Goal: Information Seeking & Learning: Check status

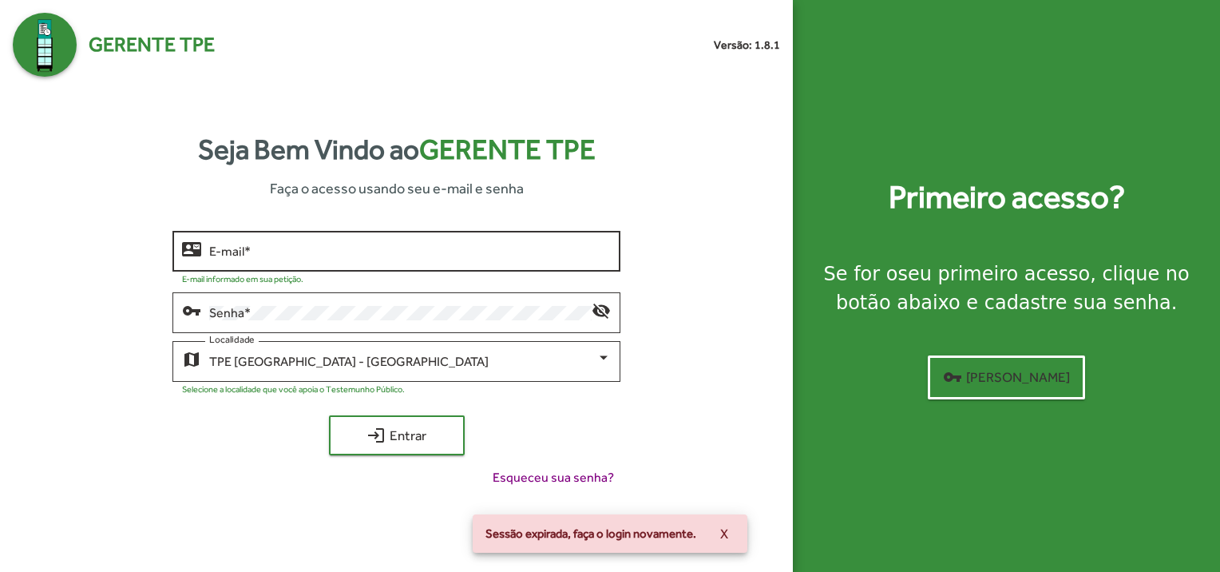
click at [355, 243] on div "E-mail *" at bounding box center [410, 250] width 402 height 44
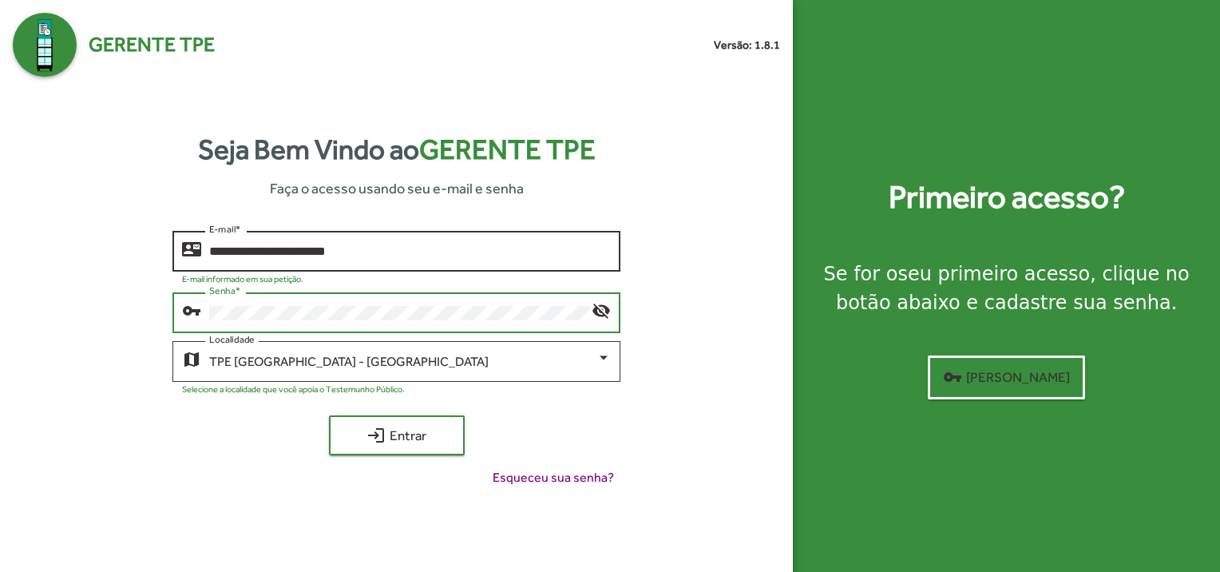
click at [397, 245] on input "**********" at bounding box center [410, 251] width 402 height 14
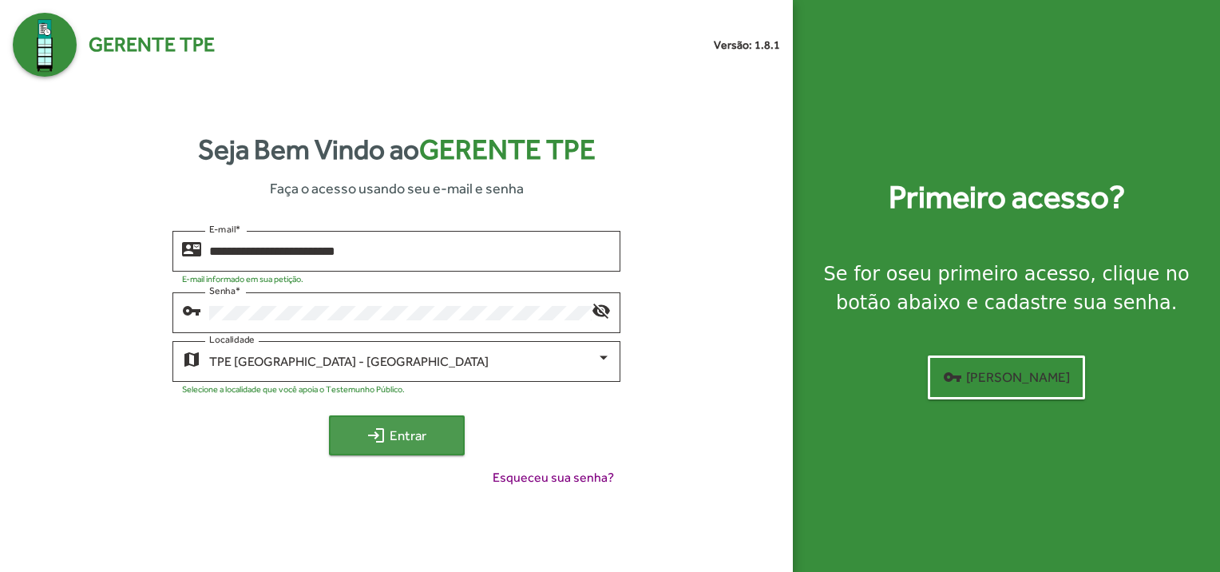
click at [378, 428] on mat-icon "login" at bounding box center [375, 435] width 19 height 19
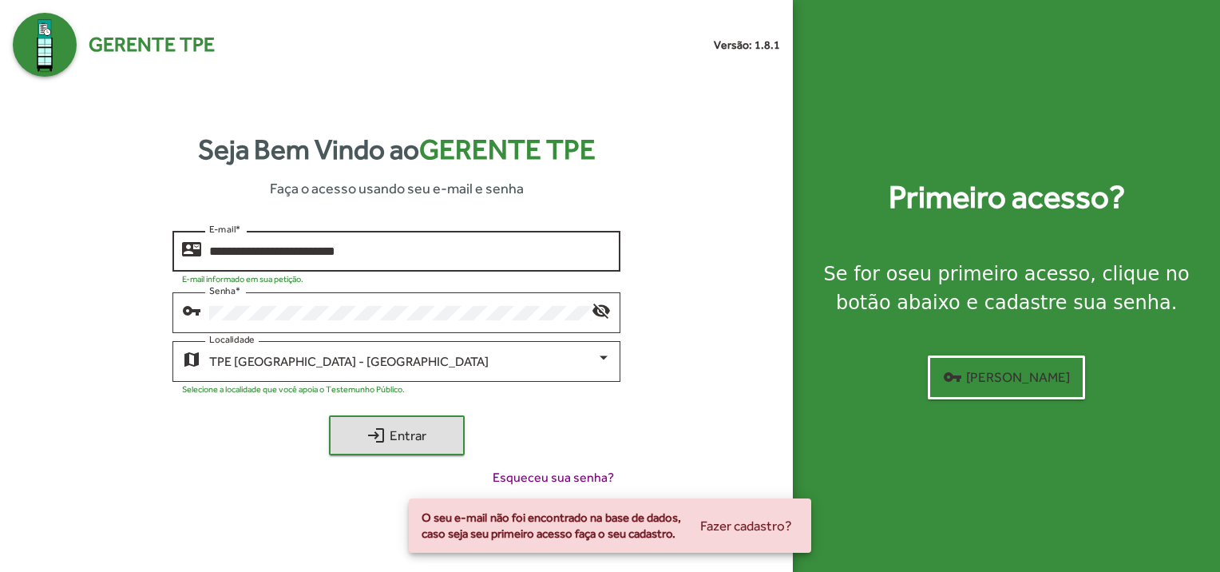
click at [421, 254] on input "**********" at bounding box center [410, 251] width 402 height 14
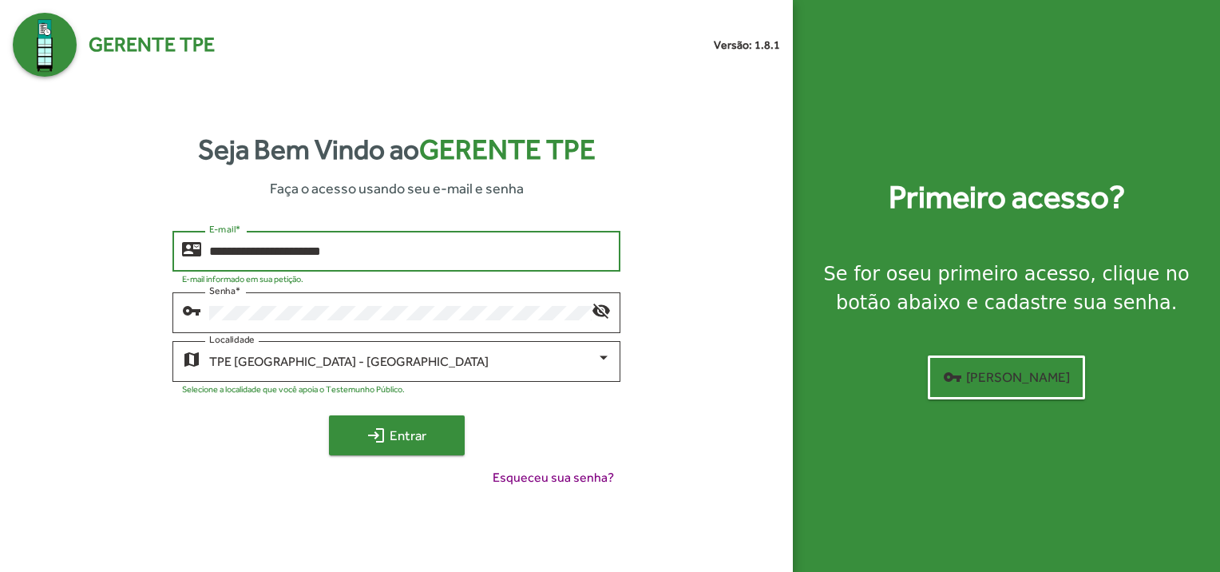
type input "**********"
click at [430, 435] on span "login Entrar" at bounding box center [396, 435] width 107 height 29
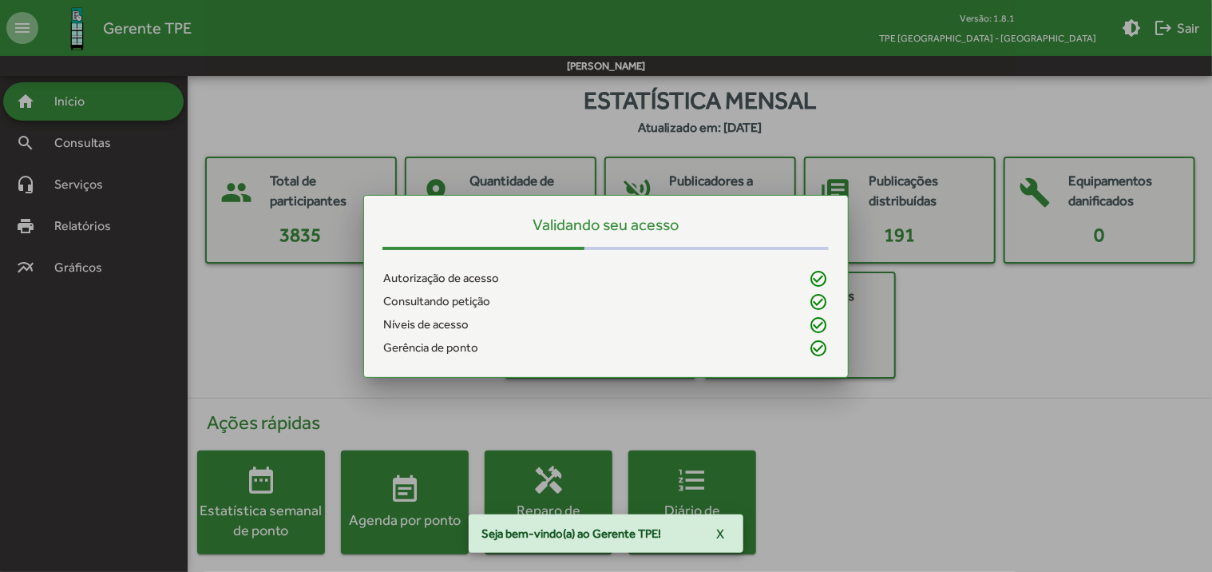
click at [118, 150] on div at bounding box center [606, 286] width 1212 height 572
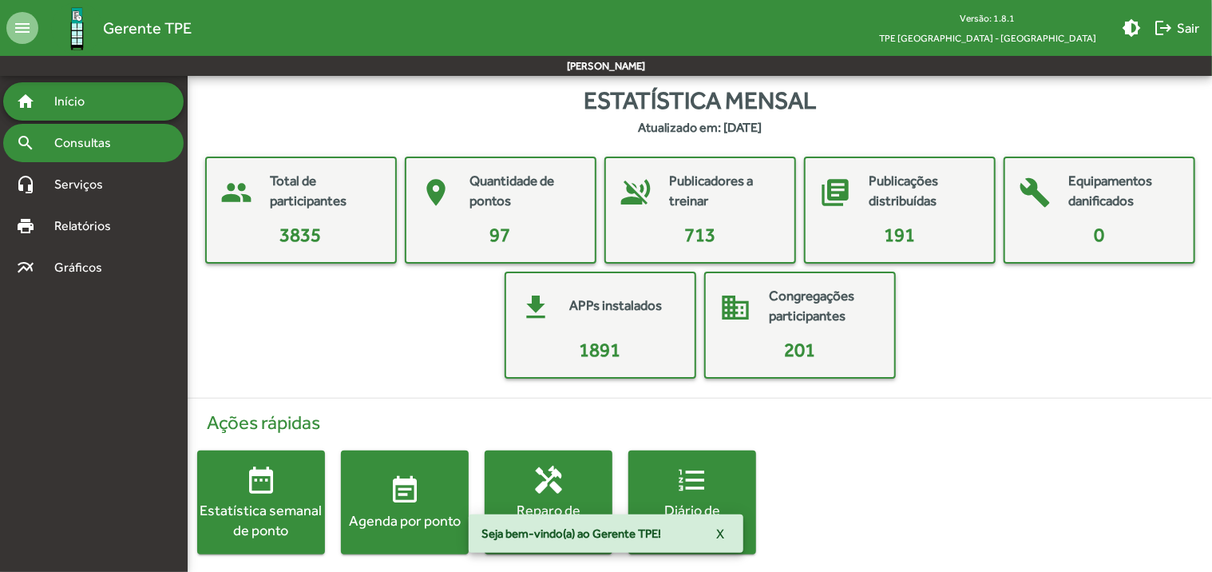
click at [136, 142] on div "search Consultas" at bounding box center [93, 143] width 180 height 38
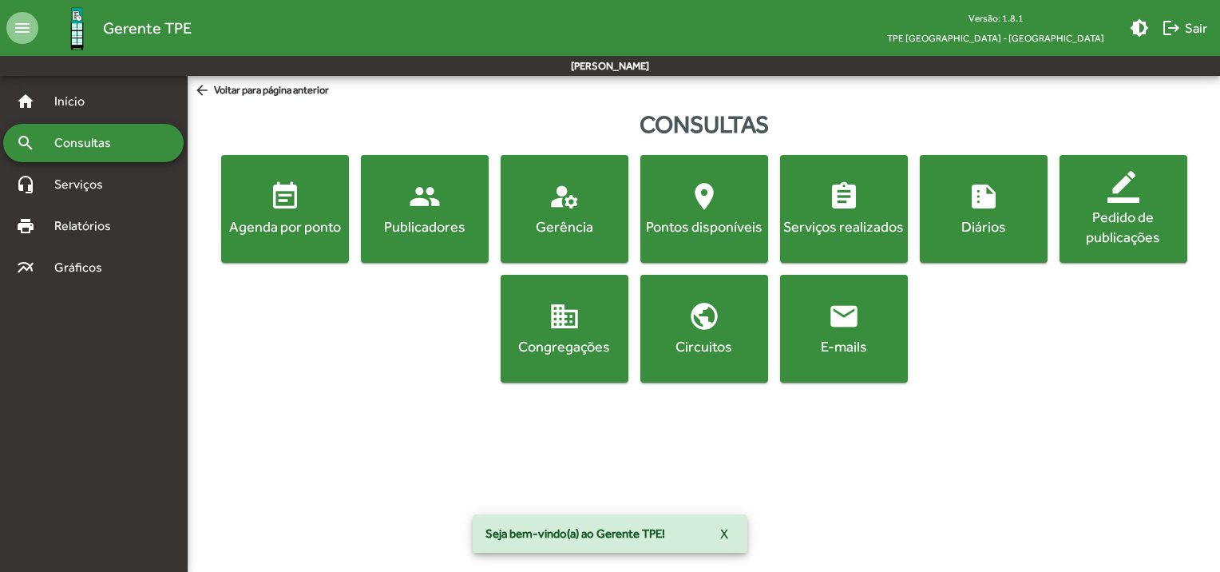
click at [286, 216] on div "Agenda por ponto" at bounding box center [284, 226] width 121 height 20
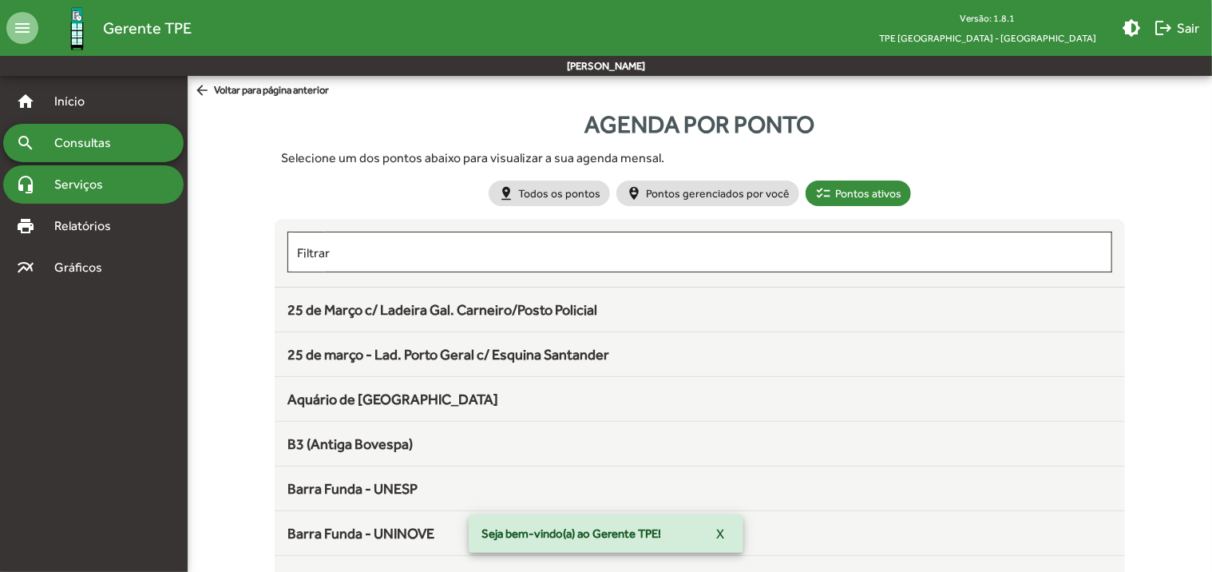
click at [77, 185] on span "Serviços" at bounding box center [85, 184] width 80 height 19
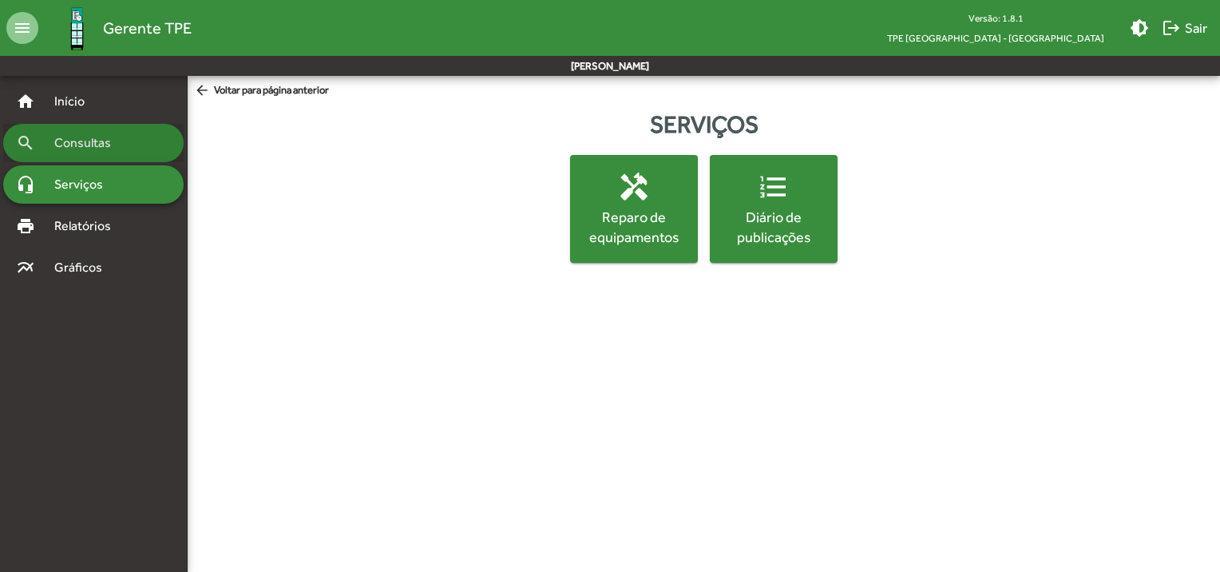
click at [93, 147] on span "Consultas" at bounding box center [88, 142] width 87 height 19
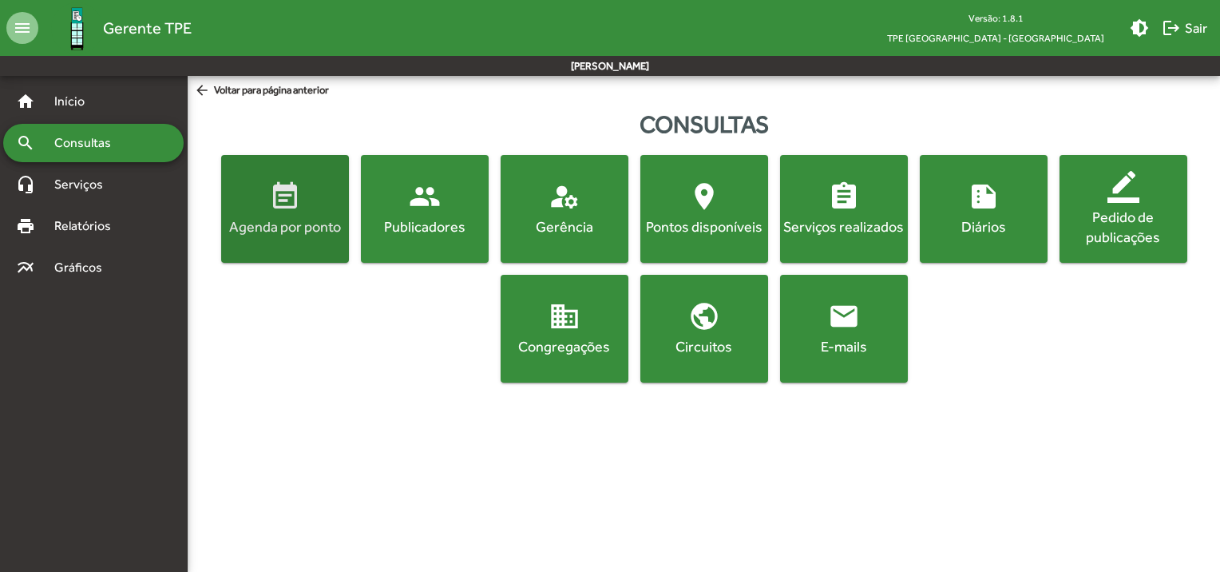
click at [289, 222] on div "Agenda por ponto" at bounding box center [284, 226] width 121 height 20
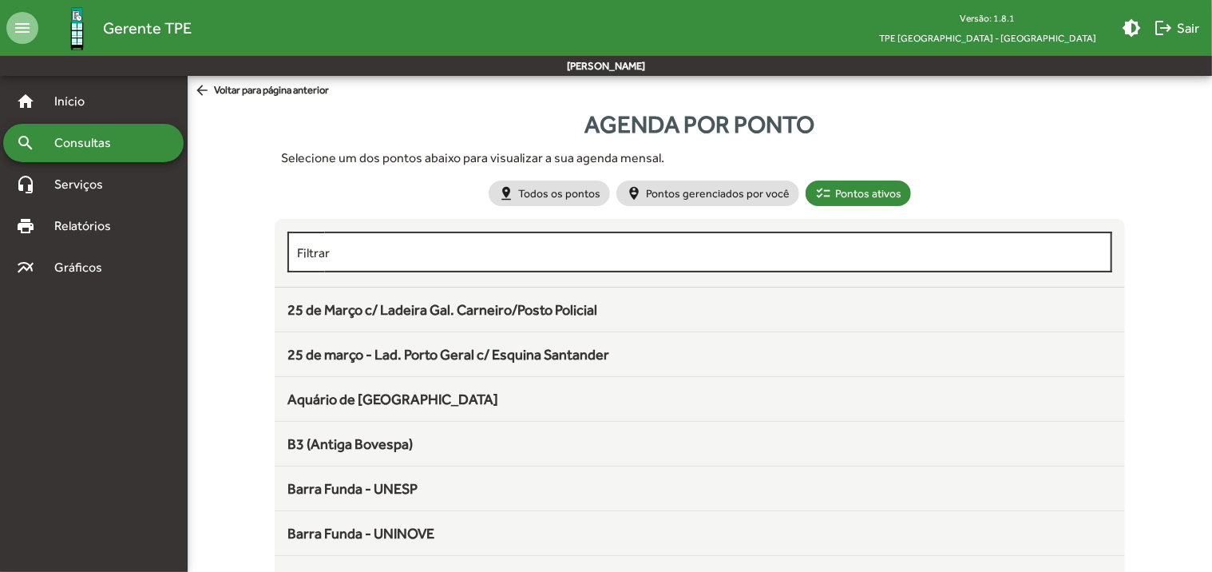
click at [447, 256] on input "Filtrar" at bounding box center [700, 252] width 806 height 14
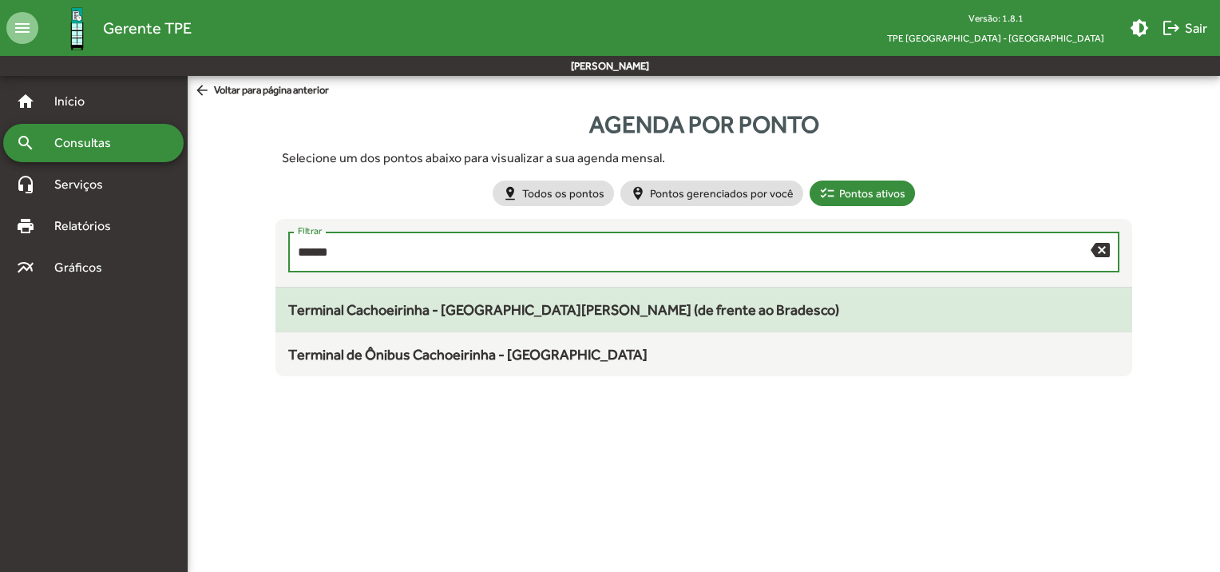
type input "******"
click at [457, 289] on mat-list-item "Terminal Cachoeirinha - [GEOGRAPHIC_DATA][PERSON_NAME] (de frente ao Bradesco)" at bounding box center [704, 309] width 858 height 45
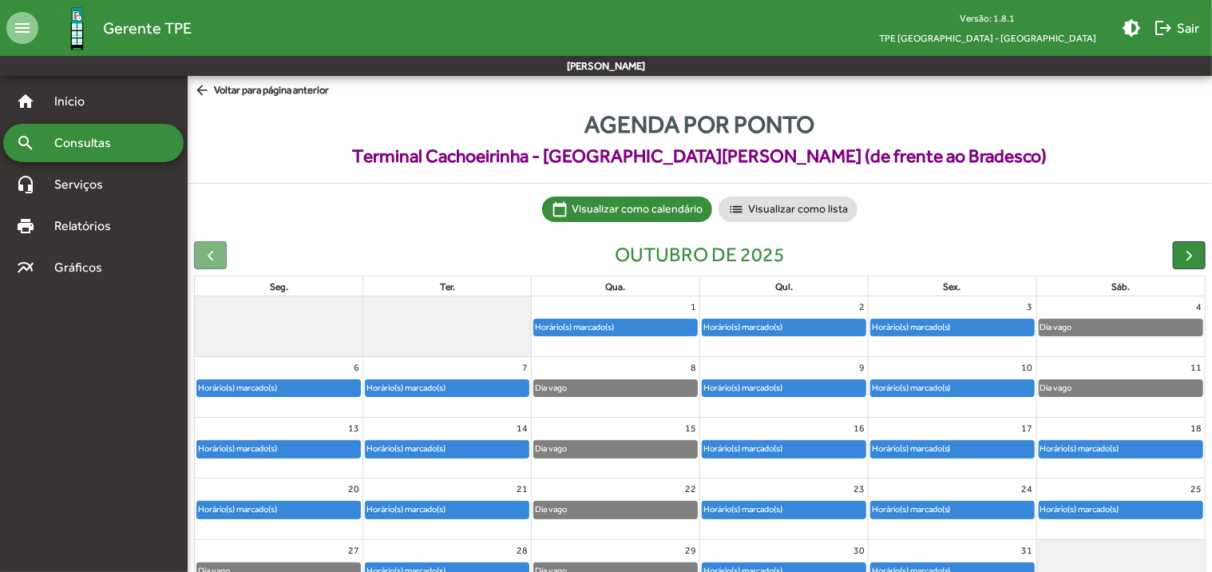
scroll to position [80, 0]
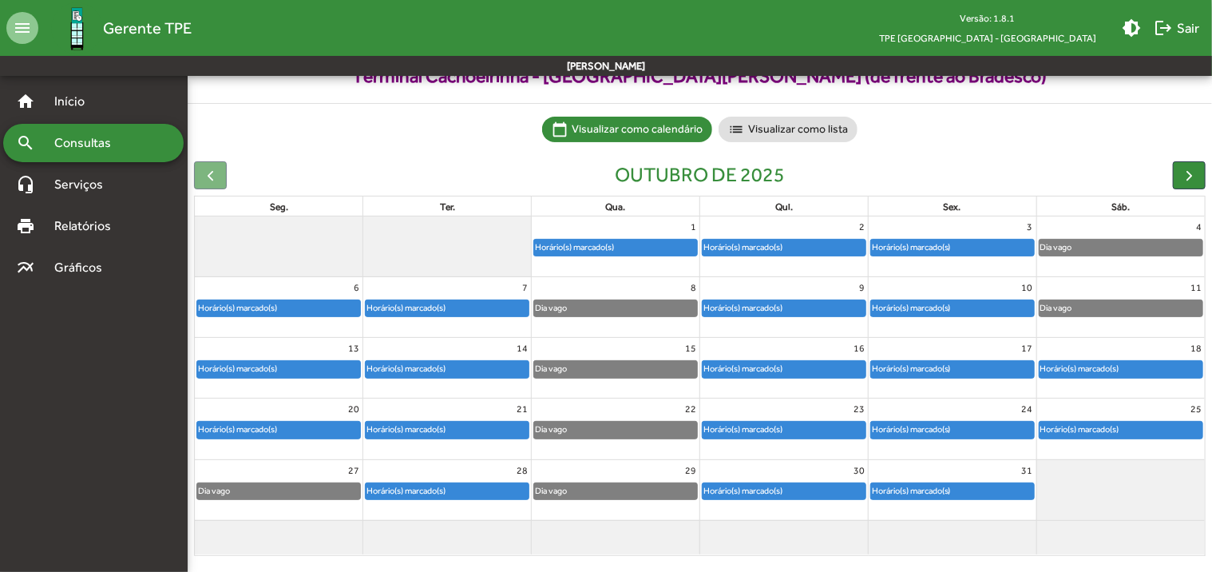
click at [632, 248] on div "Horário(s) marcado(s)" at bounding box center [615, 248] width 163 height 16
click at [432, 300] on div "Horário(s) marcado(s)" at bounding box center [406, 307] width 81 height 15
click at [315, 313] on div "Horário(s) marcado(s)" at bounding box center [278, 308] width 163 height 16
click at [255, 311] on div "Horário(s) marcado(s)" at bounding box center [237, 307] width 81 height 15
click at [245, 370] on div "Horário(s) marcado(s)" at bounding box center [237, 368] width 81 height 15
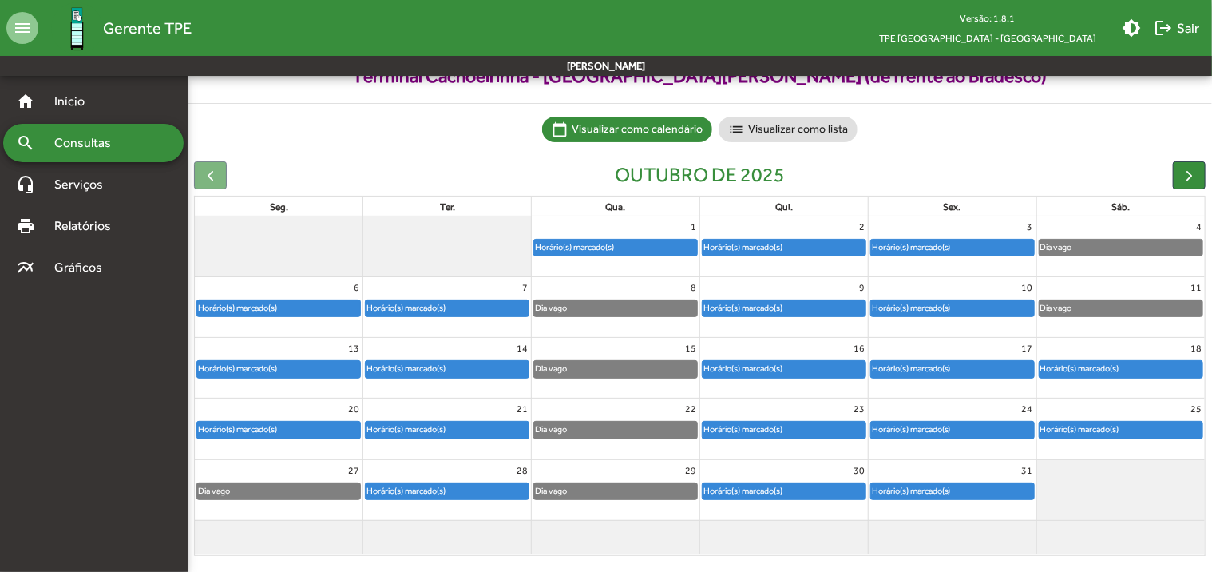
click at [212, 430] on div "Horário(s) marcado(s)" at bounding box center [237, 429] width 81 height 15
click at [458, 310] on div "Horário(s) marcado(s)" at bounding box center [447, 308] width 163 height 16
click at [378, 371] on div "Horário(s) marcado(s)" at bounding box center [406, 368] width 81 height 15
click at [416, 433] on div "Horário(s) marcado(s)" at bounding box center [406, 429] width 81 height 15
click at [441, 486] on div "Horário(s) marcado(s)" at bounding box center [406, 490] width 81 height 15
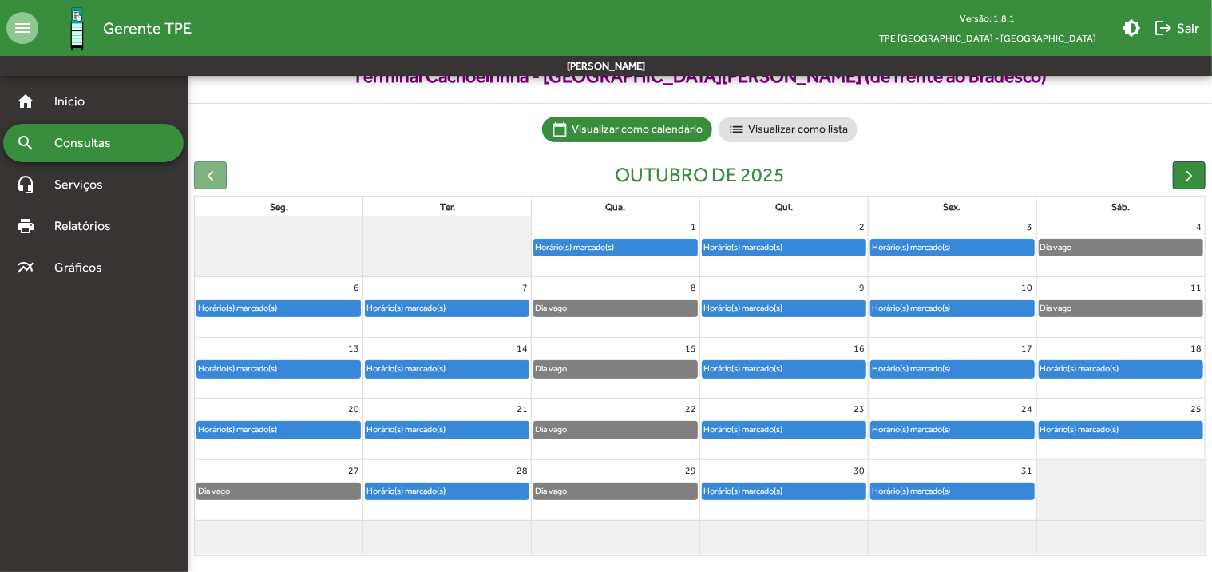
click at [656, 247] on div "Horário(s) marcado(s)" at bounding box center [615, 248] width 163 height 16
click at [836, 309] on div "Horário(s) marcado(s)" at bounding box center [784, 308] width 163 height 16
click at [732, 362] on div "Horário(s) marcado(s)" at bounding box center [743, 368] width 81 height 15
click at [760, 431] on div "Horário(s) marcado(s)" at bounding box center [743, 429] width 81 height 15
click at [769, 491] on div "Horário(s) marcado(s)" at bounding box center [743, 490] width 81 height 15
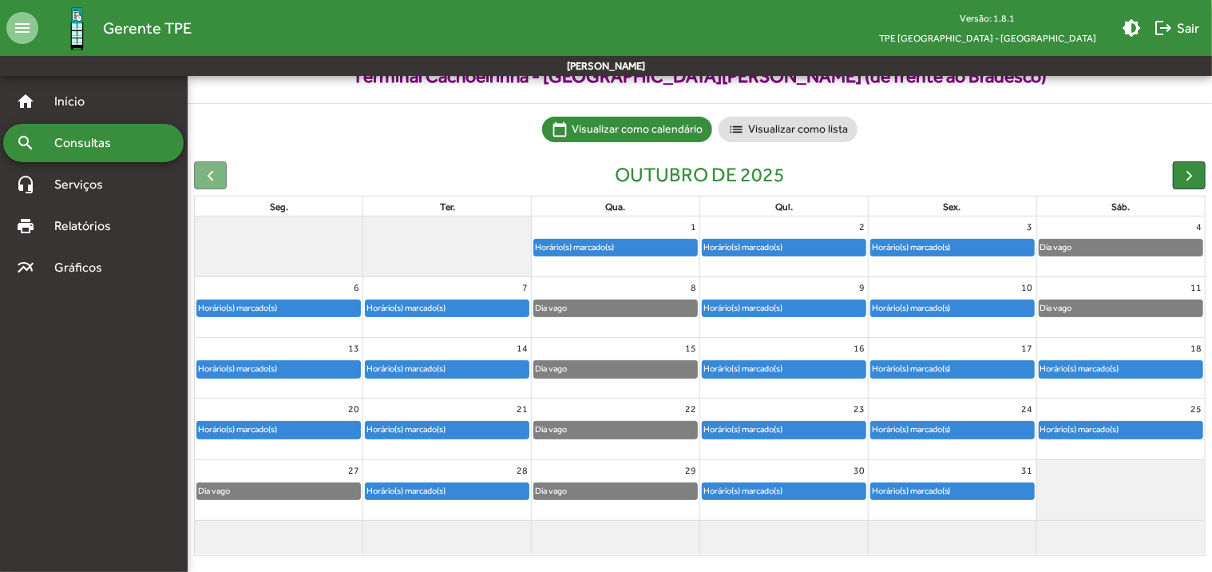
click at [933, 246] on div "Horário(s) marcado(s)" at bounding box center [911, 247] width 81 height 15
click at [911, 306] on div "Horário(s) marcado(s)" at bounding box center [911, 307] width 81 height 15
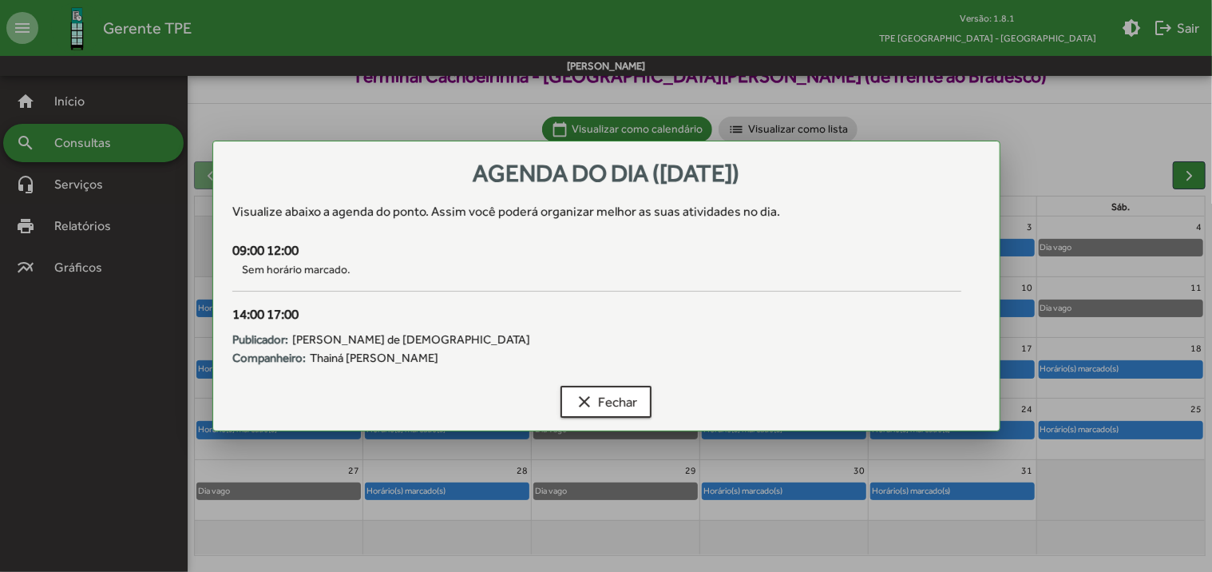
scroll to position [0, 0]
click at [141, 398] on div at bounding box center [606, 286] width 1212 height 572
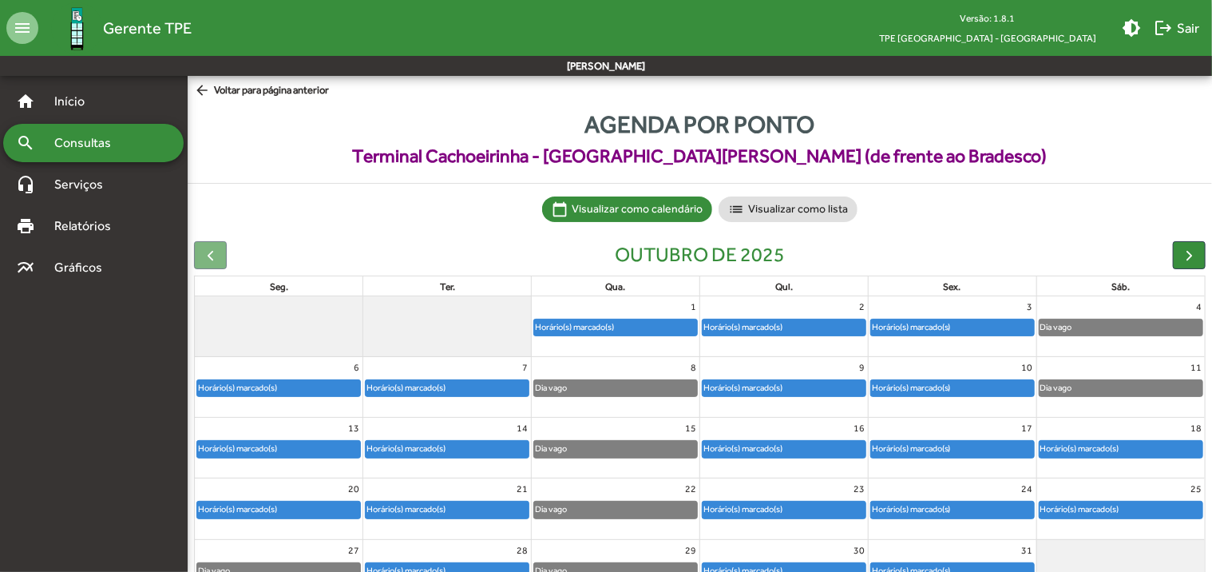
scroll to position [80, 0]
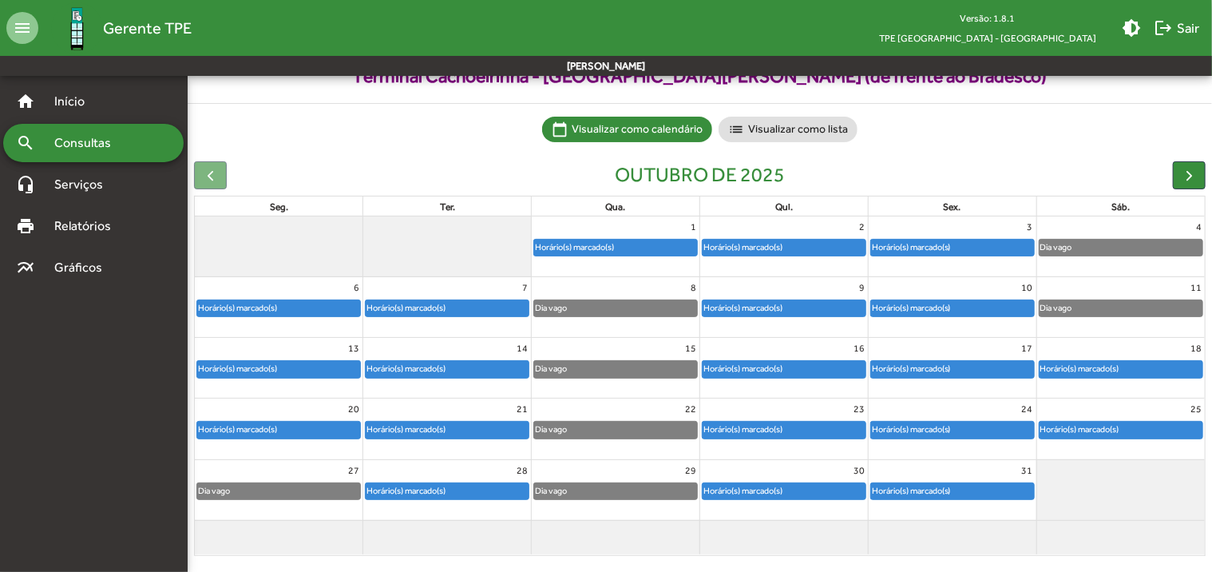
click at [296, 304] on div "Horário(s) marcado(s)" at bounding box center [278, 308] width 163 height 16
click at [275, 369] on div "Horário(s) marcado(s)" at bounding box center [237, 368] width 81 height 15
click at [271, 426] on div "Horário(s) marcado(s)" at bounding box center [237, 429] width 81 height 15
click at [283, 366] on div "Horário(s) marcado(s)" at bounding box center [278, 369] width 163 height 16
click at [286, 425] on div "Horário(s) marcado(s)" at bounding box center [278, 430] width 163 height 16
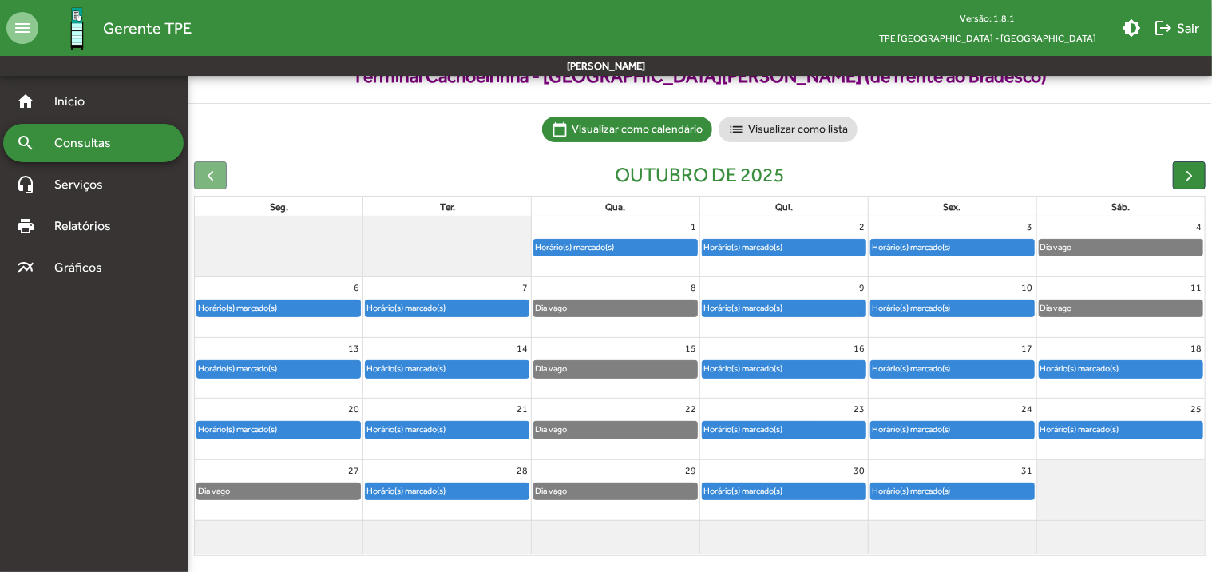
click at [293, 362] on div "Horário(s) marcado(s)" at bounding box center [278, 369] width 163 height 16
click at [469, 309] on div "Horário(s) marcado(s)" at bounding box center [447, 308] width 163 height 16
click at [463, 371] on div "Horário(s) marcado(s)" at bounding box center [447, 369] width 163 height 16
click at [431, 425] on div "Horário(s) marcado(s)" at bounding box center [406, 429] width 81 height 15
click at [433, 493] on div "Horário(s) marcado(s)" at bounding box center [406, 490] width 81 height 15
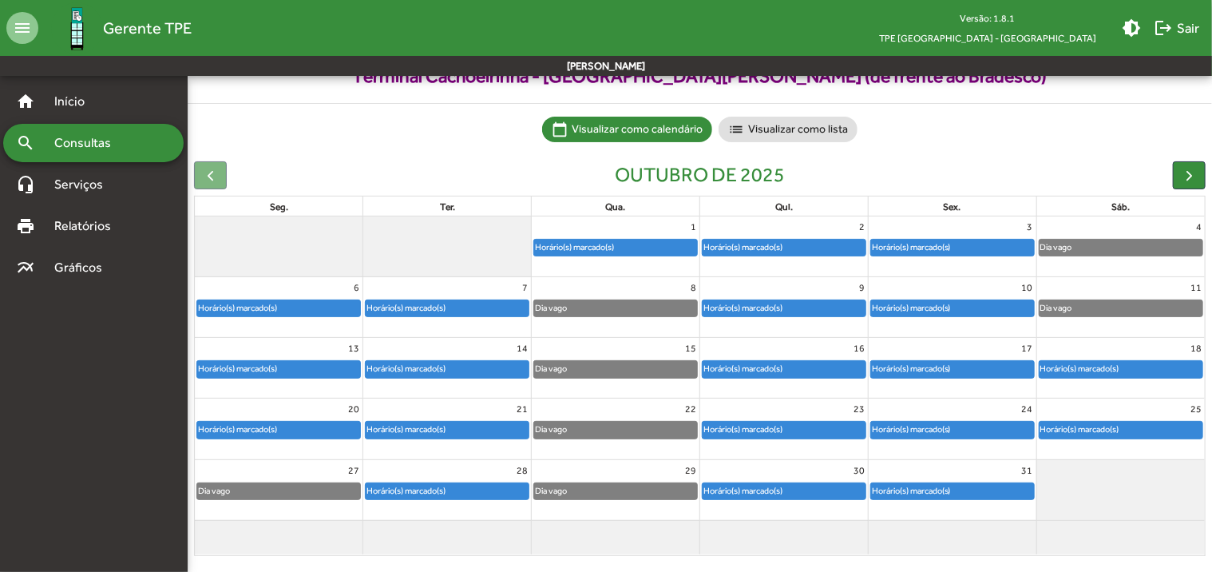
click at [641, 243] on div "Horário(s) marcado(s)" at bounding box center [615, 248] width 163 height 16
click at [802, 249] on div "Horário(s) marcado(s)" at bounding box center [784, 248] width 163 height 16
click at [789, 304] on div "Horário(s) marcado(s)" at bounding box center [784, 308] width 163 height 16
click at [822, 370] on div "Horário(s) marcado(s)" at bounding box center [784, 369] width 163 height 16
click at [757, 371] on div "Horário(s) marcado(s)" at bounding box center [743, 368] width 81 height 15
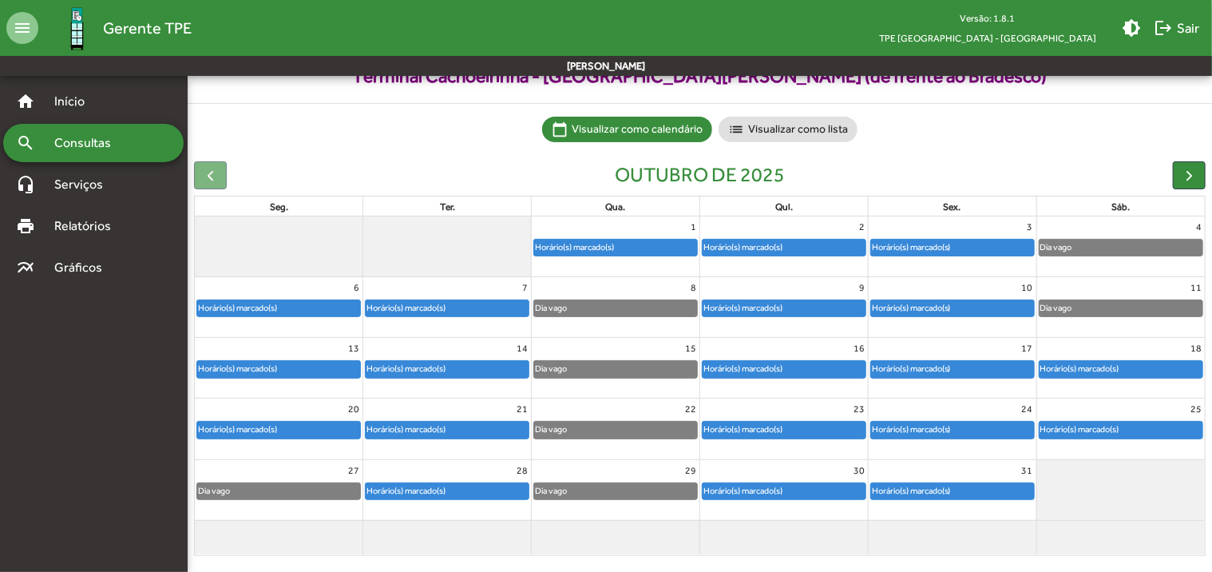
click at [802, 432] on div "Horário(s) marcado(s)" at bounding box center [784, 430] width 163 height 16
click at [767, 492] on div "Horário(s) marcado(s)" at bounding box center [743, 490] width 81 height 15
click at [939, 246] on div "Horário(s) marcado(s)" at bounding box center [911, 247] width 81 height 15
click at [790, 249] on div "Horário(s) marcado(s)" at bounding box center [784, 248] width 163 height 16
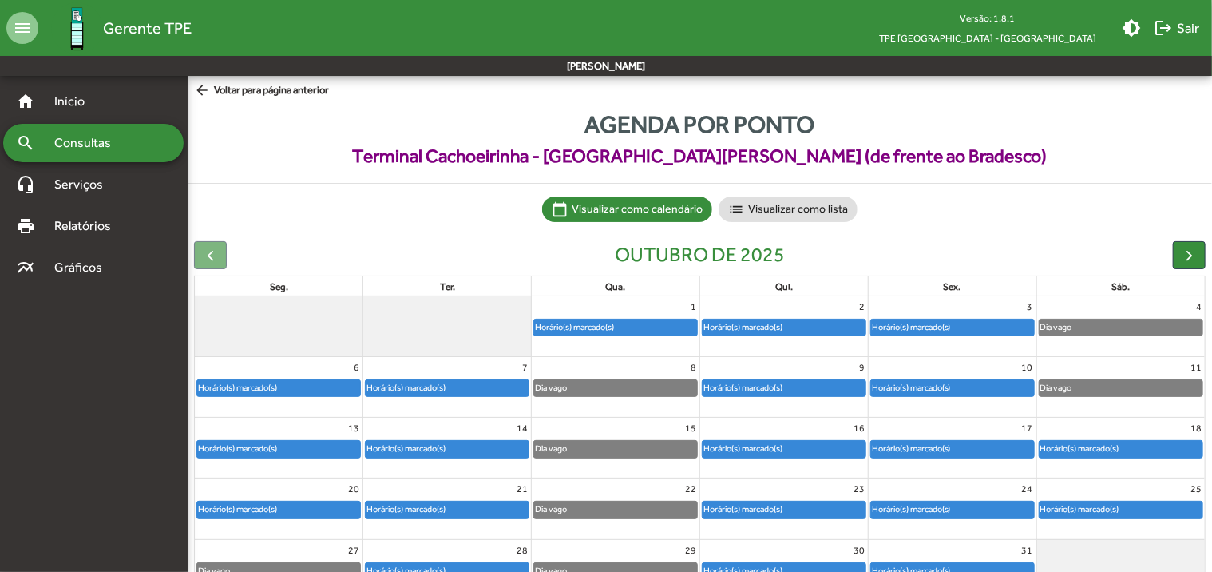
scroll to position [80, 0]
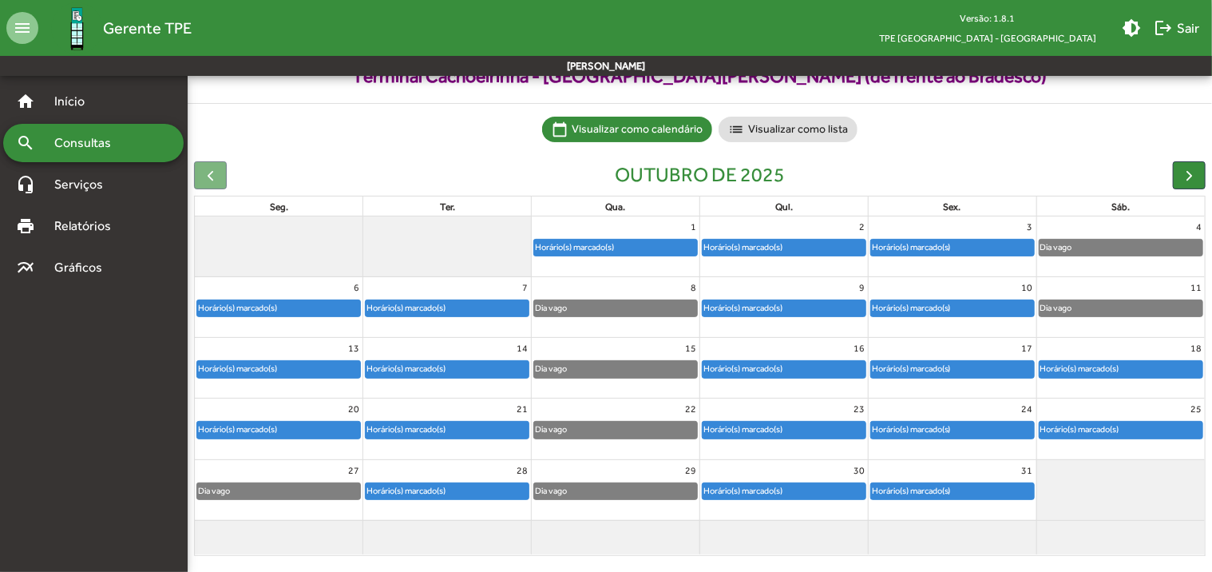
click at [767, 308] on div "Horário(s) marcado(s)" at bounding box center [743, 307] width 81 height 15
click at [767, 364] on div "Horário(s) marcado(s)" at bounding box center [743, 368] width 81 height 15
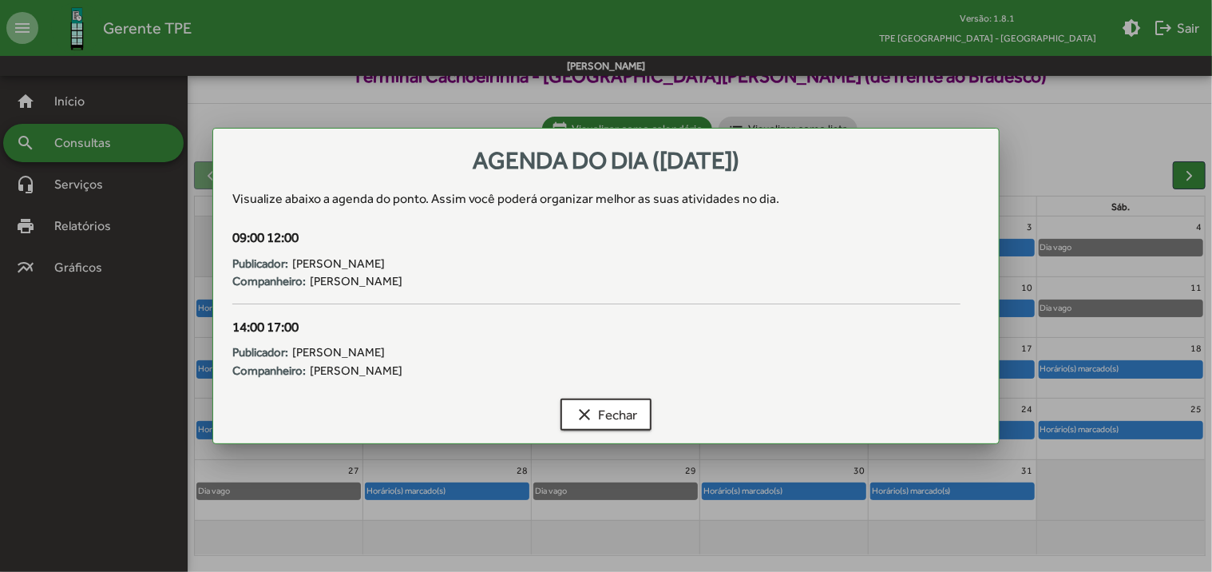
scroll to position [0, 0]
click at [61, 411] on div at bounding box center [606, 286] width 1212 height 572
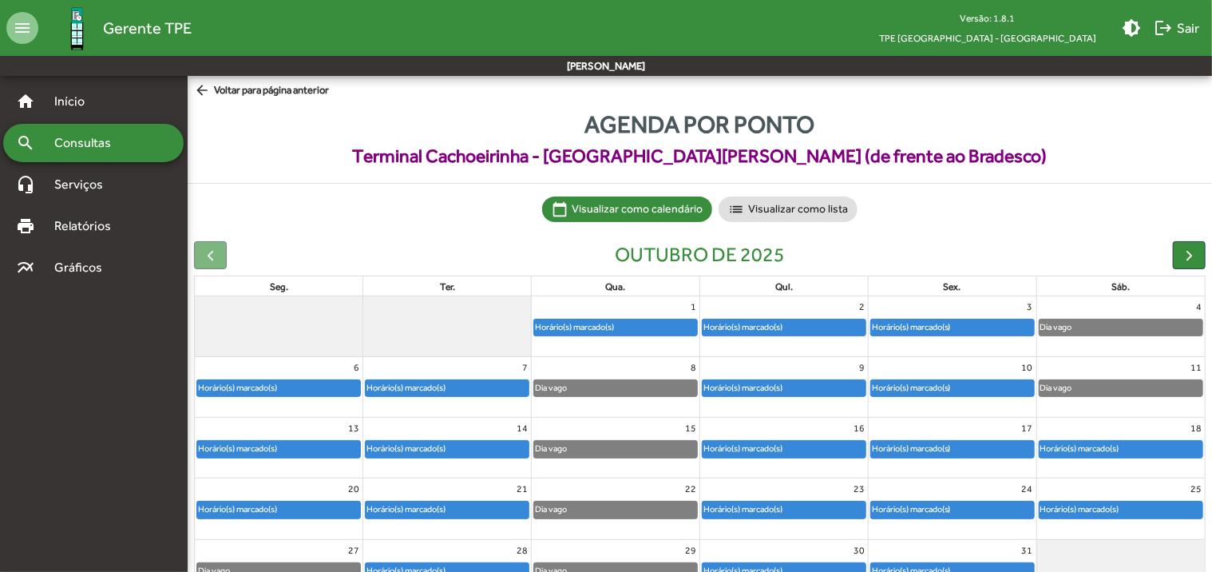
scroll to position [80, 0]
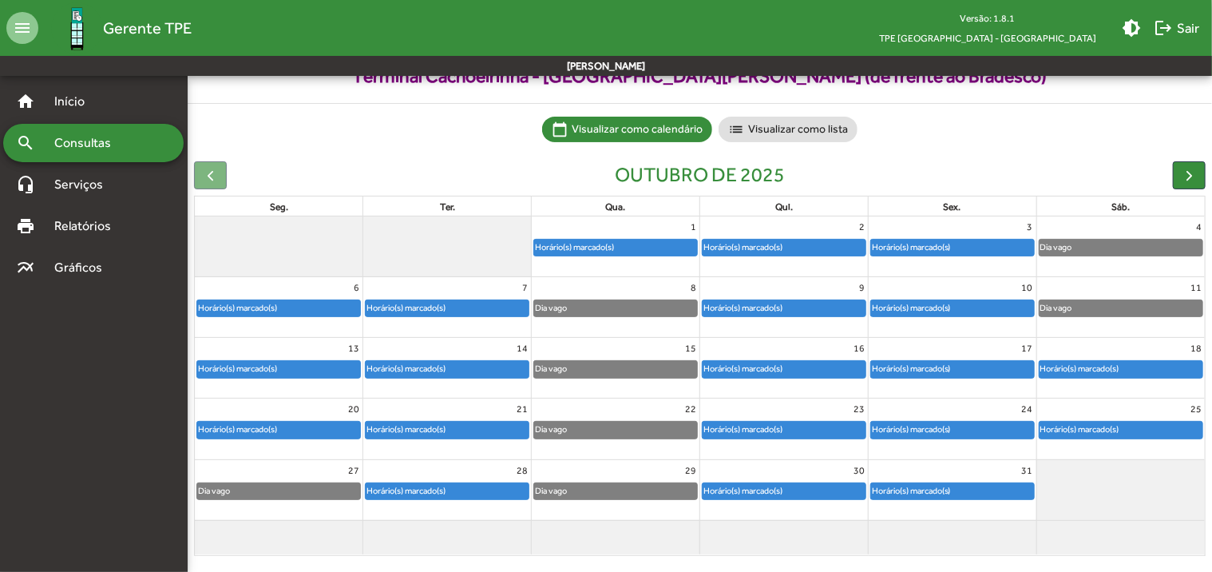
click at [757, 365] on div "Horário(s) marcado(s)" at bounding box center [743, 368] width 81 height 15
click at [770, 310] on div "Horário(s) marcado(s)" at bounding box center [743, 307] width 81 height 15
click at [777, 434] on div "Horário(s) marcado(s)" at bounding box center [743, 429] width 81 height 15
click at [775, 492] on div "Horário(s) marcado(s)" at bounding box center [743, 490] width 81 height 15
click at [958, 246] on div "Horário(s) marcado(s)" at bounding box center [952, 248] width 163 height 16
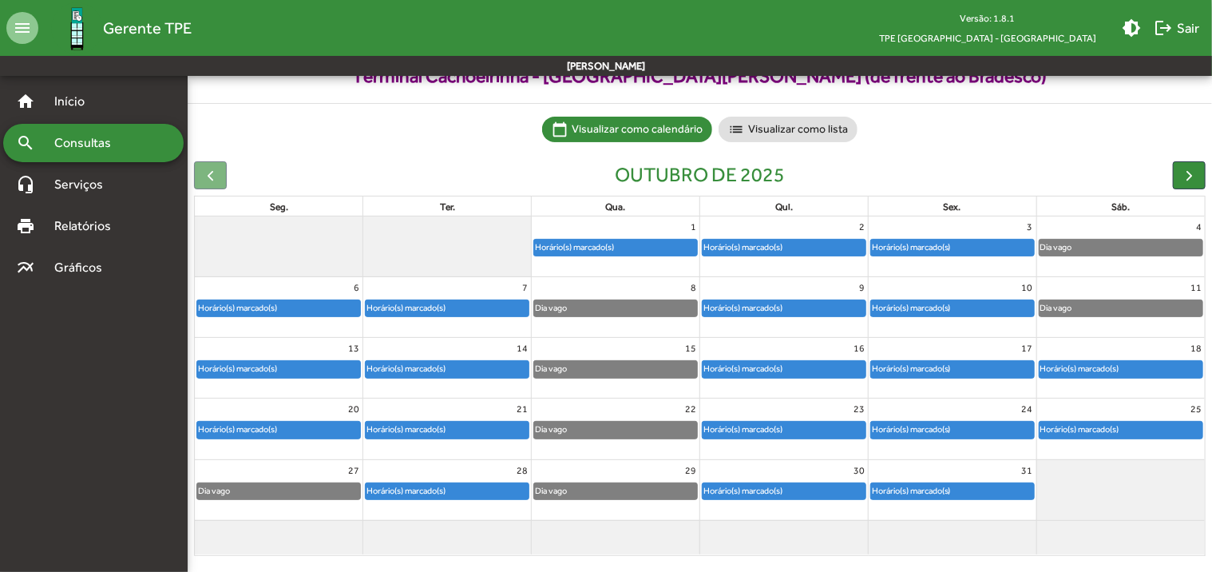
click at [961, 307] on div "Horário(s) marcado(s)" at bounding box center [952, 308] width 163 height 16
click at [965, 367] on div "Horário(s) marcado(s)" at bounding box center [952, 369] width 163 height 16
click at [951, 430] on div "Horário(s) marcado(s)" at bounding box center [911, 429] width 81 height 15
click at [938, 489] on div "Horário(s) marcado(s)" at bounding box center [911, 490] width 81 height 15
click at [1135, 364] on div "Horário(s) marcado(s)" at bounding box center [1121, 369] width 163 height 16
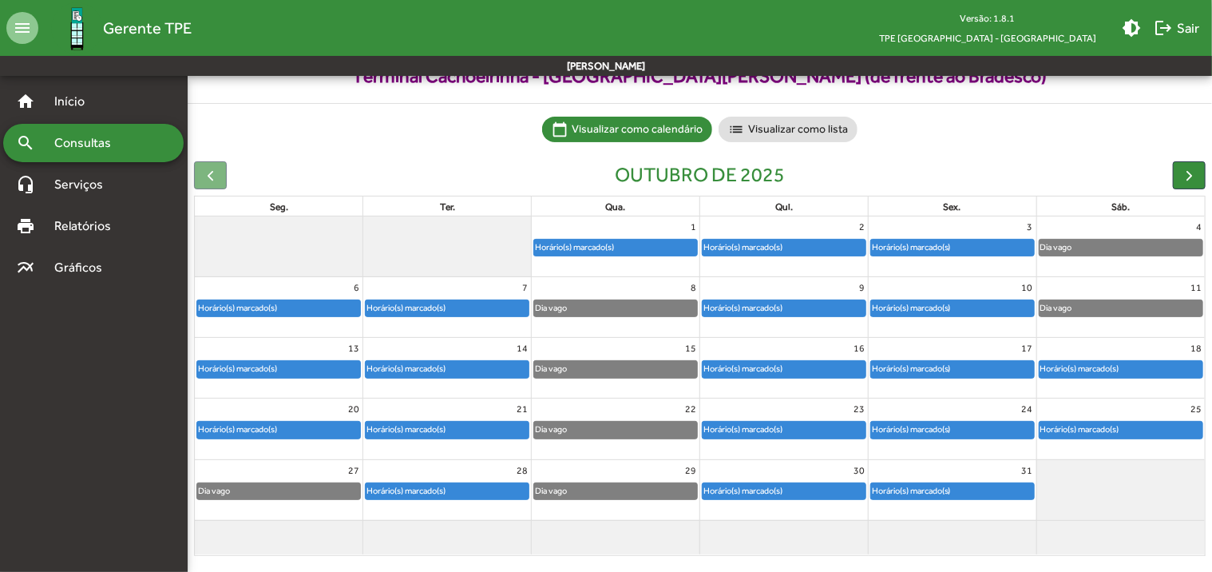
click at [1133, 425] on div "Horário(s) marcado(s)" at bounding box center [1121, 430] width 163 height 16
click at [1194, 176] on span "button" at bounding box center [1189, 175] width 17 height 17
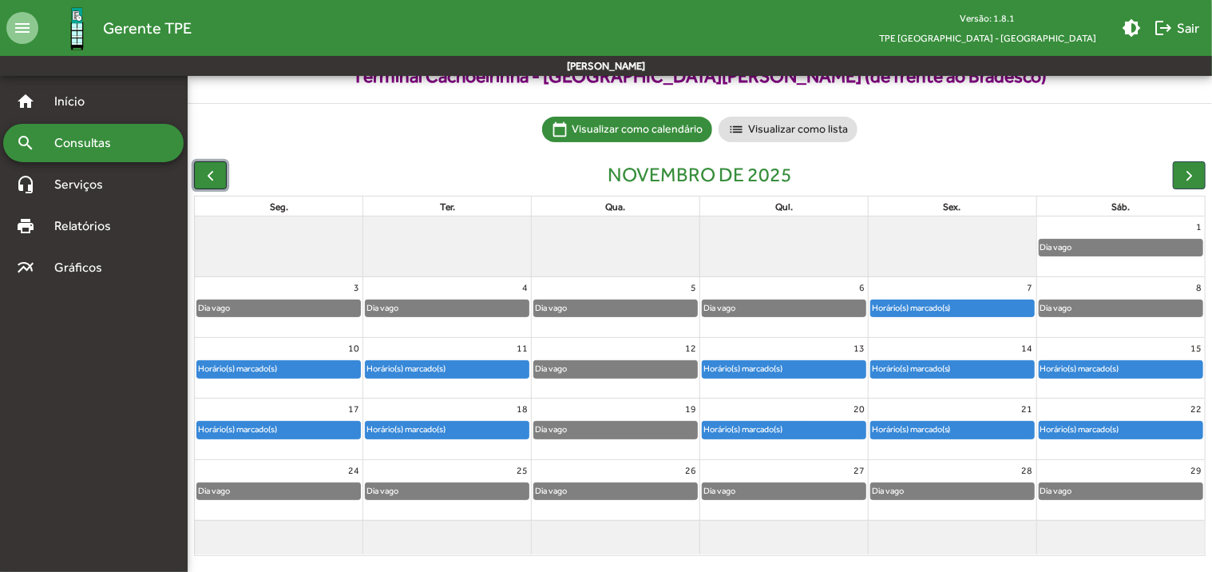
click at [211, 176] on span "button" at bounding box center [210, 175] width 17 height 17
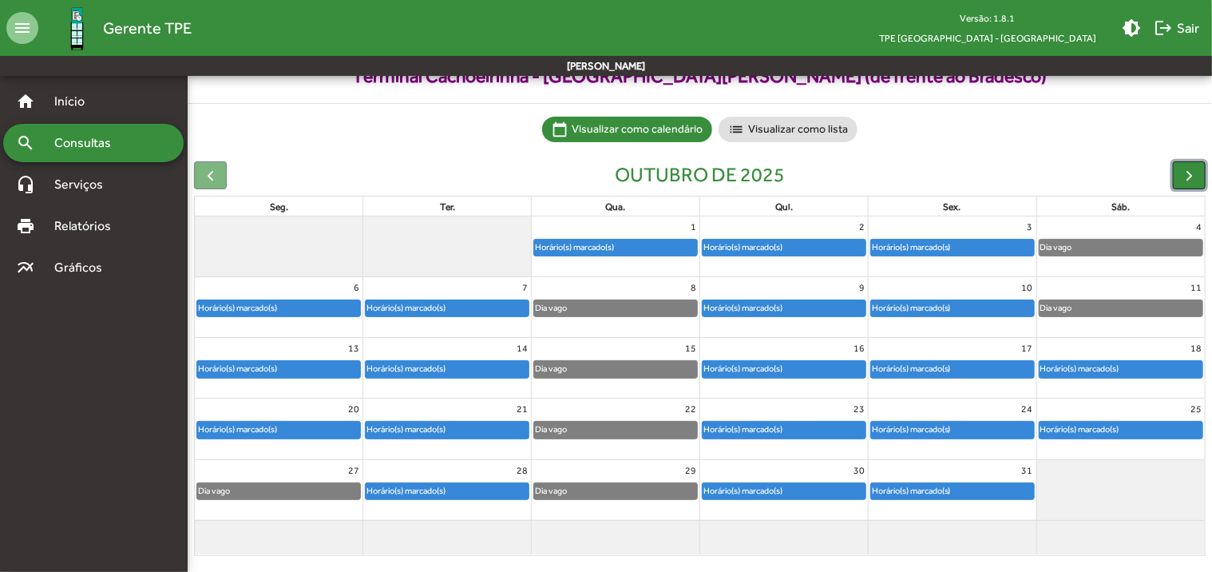
click at [1196, 175] on span "button" at bounding box center [1189, 175] width 17 height 17
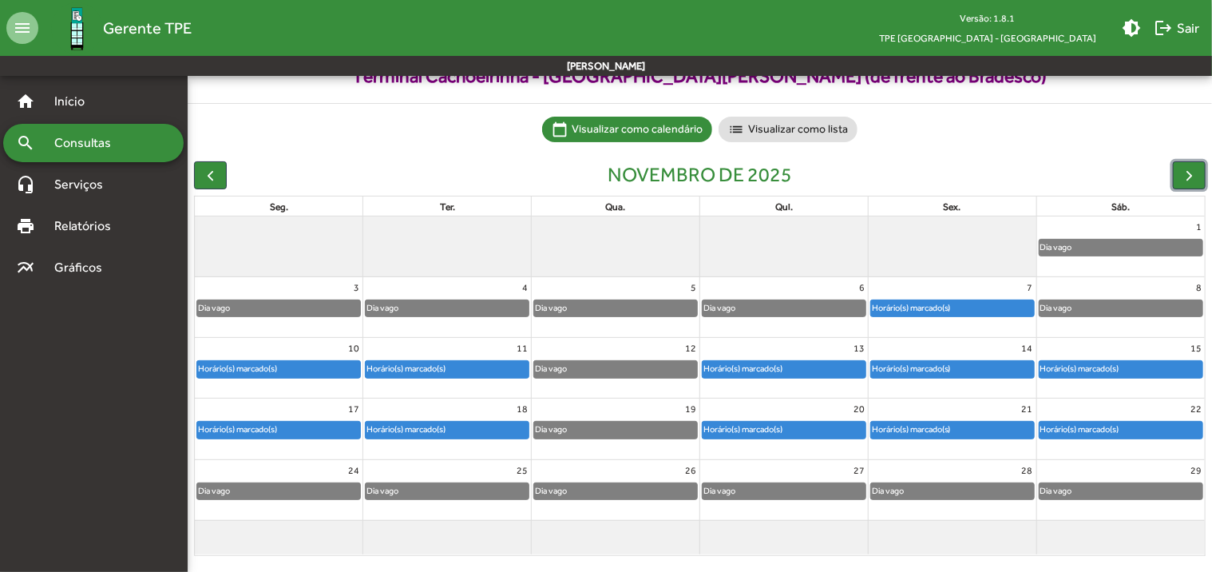
click at [326, 361] on div "Horário(s) marcado(s)" at bounding box center [278, 369] width 163 height 16
click at [312, 422] on div "Horário(s) marcado(s)" at bounding box center [278, 430] width 163 height 16
click at [454, 366] on div "Horário(s) marcado(s)" at bounding box center [447, 369] width 163 height 16
click at [457, 431] on div "Horário(s) marcado(s)" at bounding box center [447, 430] width 163 height 16
click at [744, 371] on div "Horário(s) marcado(s)" at bounding box center [743, 368] width 81 height 15
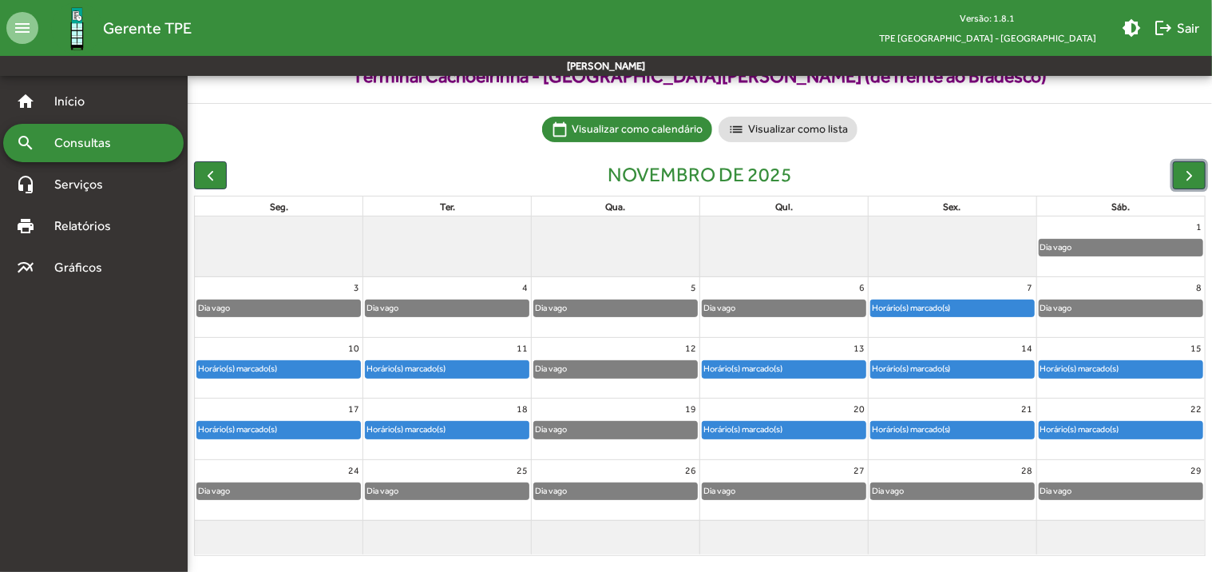
click at [762, 429] on div "Horário(s) marcado(s)" at bounding box center [743, 429] width 81 height 15
click at [926, 304] on div "Horário(s) marcado(s)" at bounding box center [911, 307] width 81 height 15
click at [928, 364] on div "Horário(s) marcado(s)" at bounding box center [911, 368] width 81 height 15
click at [932, 430] on div "Horário(s) marcado(s)" at bounding box center [911, 429] width 81 height 15
click at [1089, 370] on div "Horário(s) marcado(s)" at bounding box center [1080, 368] width 81 height 15
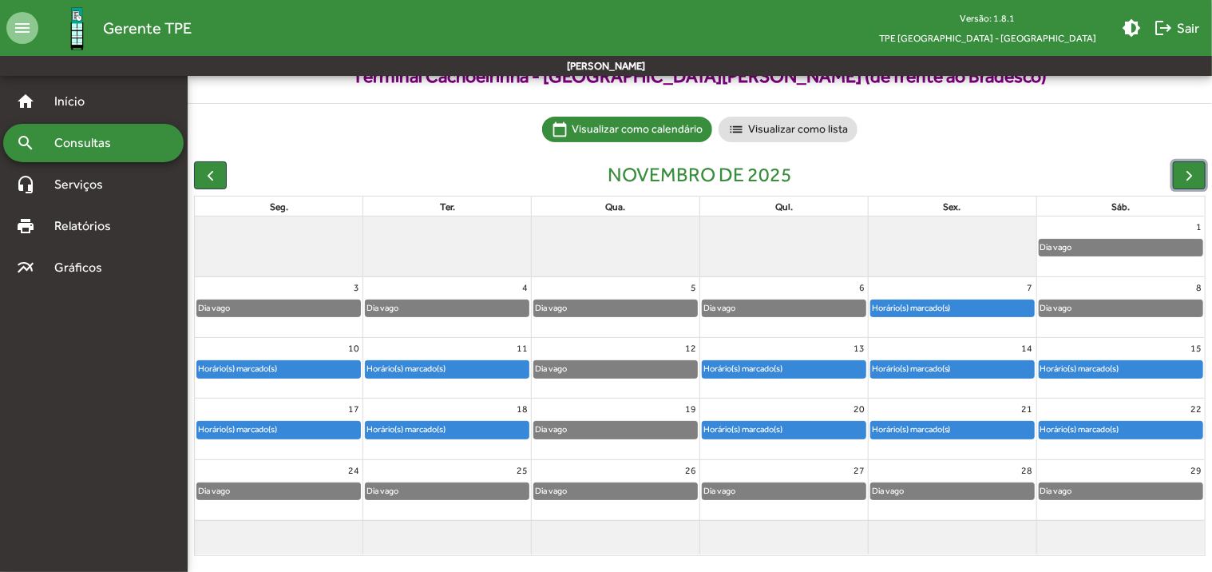
click at [1091, 428] on div "Horário(s) marcado(s)" at bounding box center [1080, 429] width 81 height 15
click at [1194, 170] on span "button" at bounding box center [1189, 175] width 17 height 17
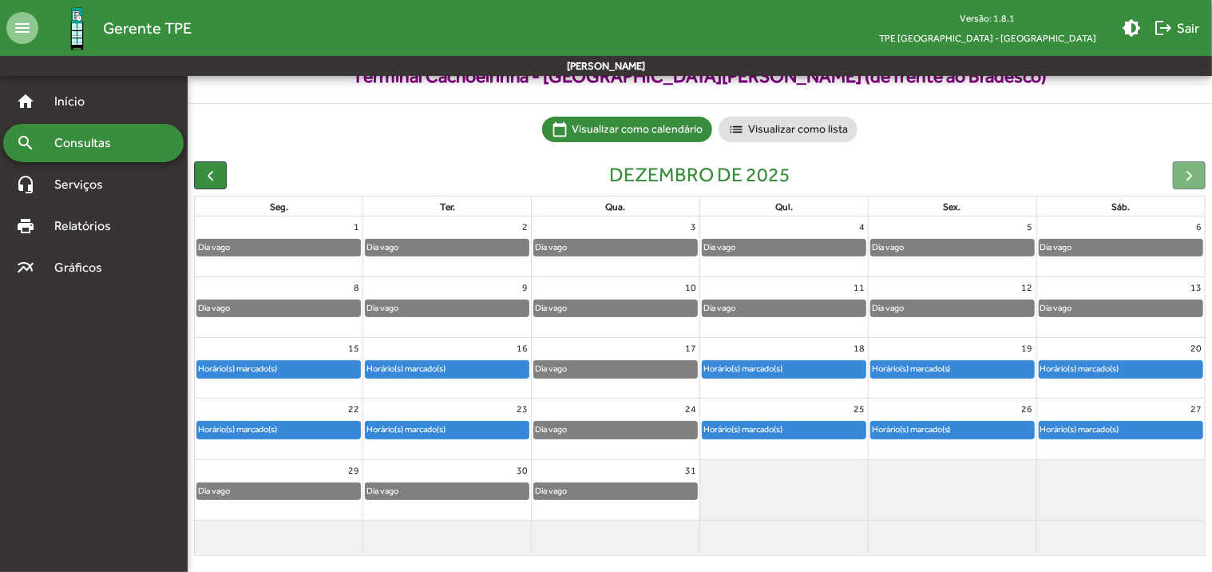
click at [263, 363] on div "Horário(s) marcado(s)" at bounding box center [237, 368] width 81 height 15
click at [216, 172] on span "button" at bounding box center [210, 175] width 17 height 17
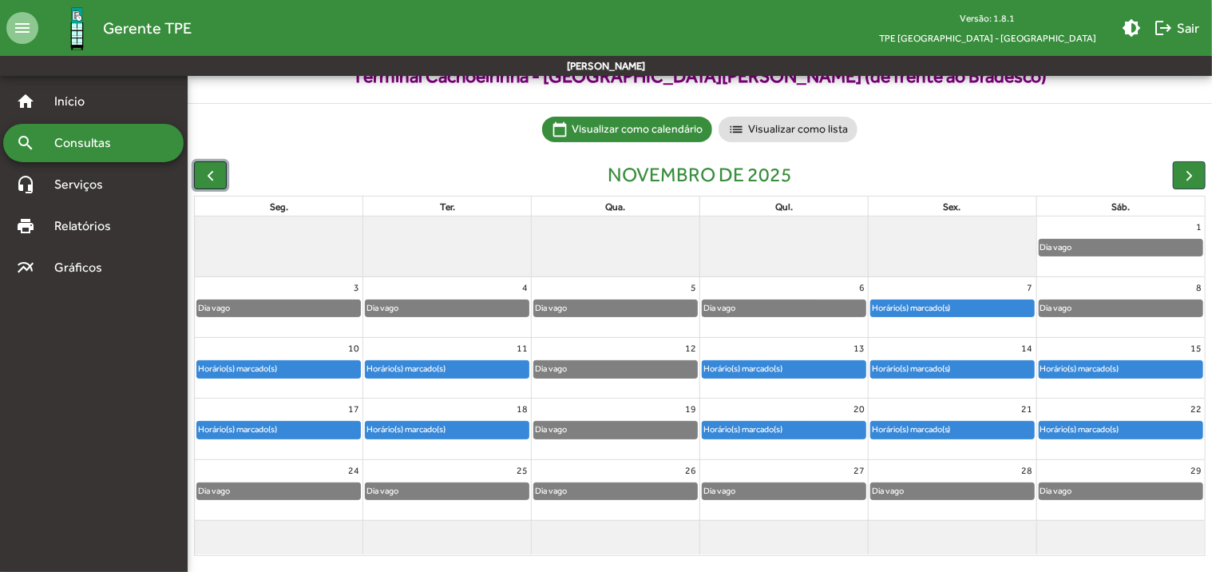
click at [207, 170] on span "button" at bounding box center [210, 175] width 17 height 17
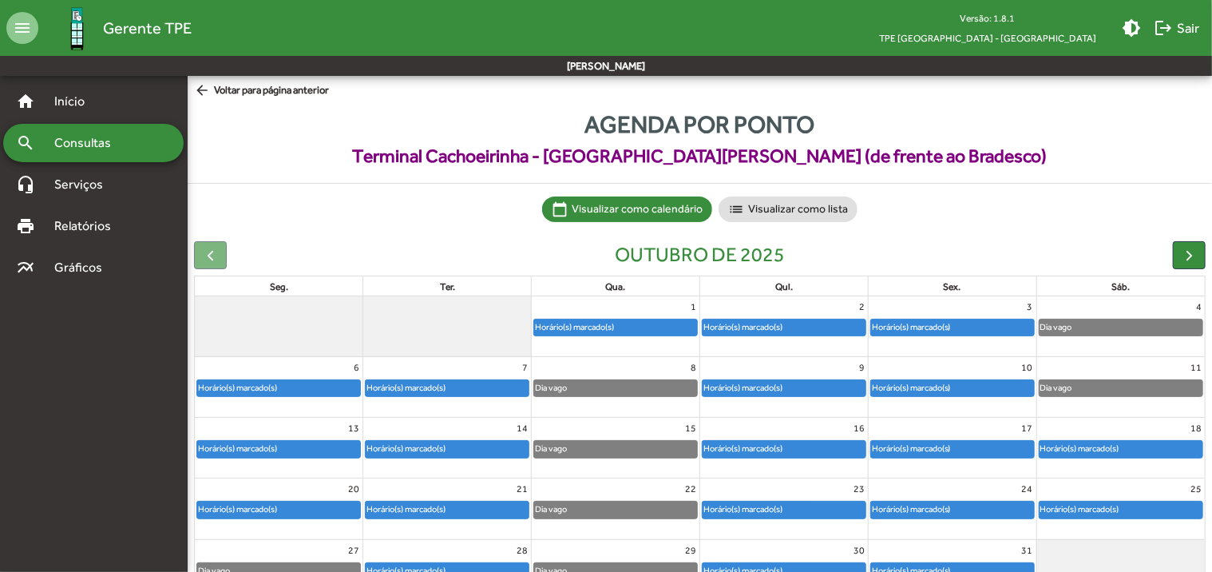
click at [110, 147] on span "Consultas" at bounding box center [88, 142] width 87 height 19
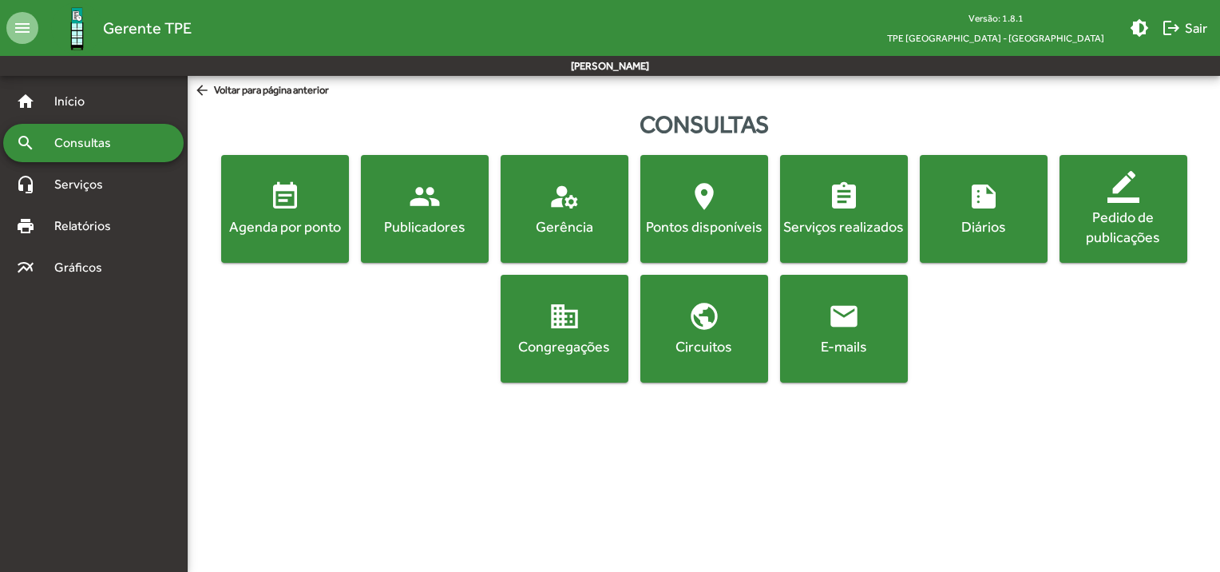
click at [292, 232] on div "Agenda por ponto" at bounding box center [284, 226] width 121 height 20
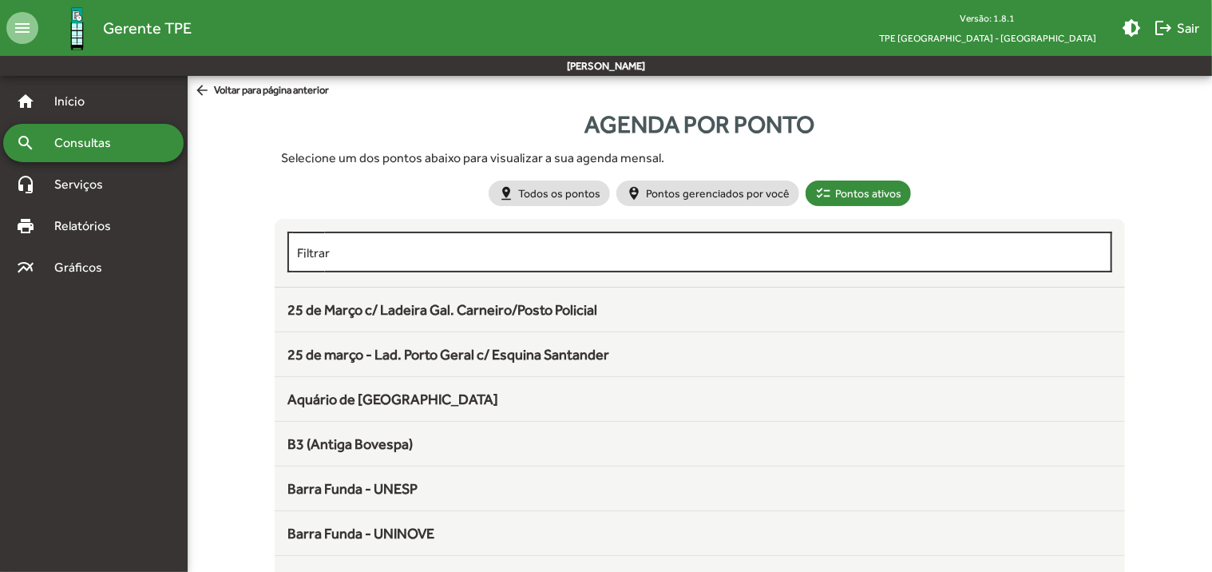
click at [387, 252] on input "Filtrar" at bounding box center [700, 252] width 806 height 14
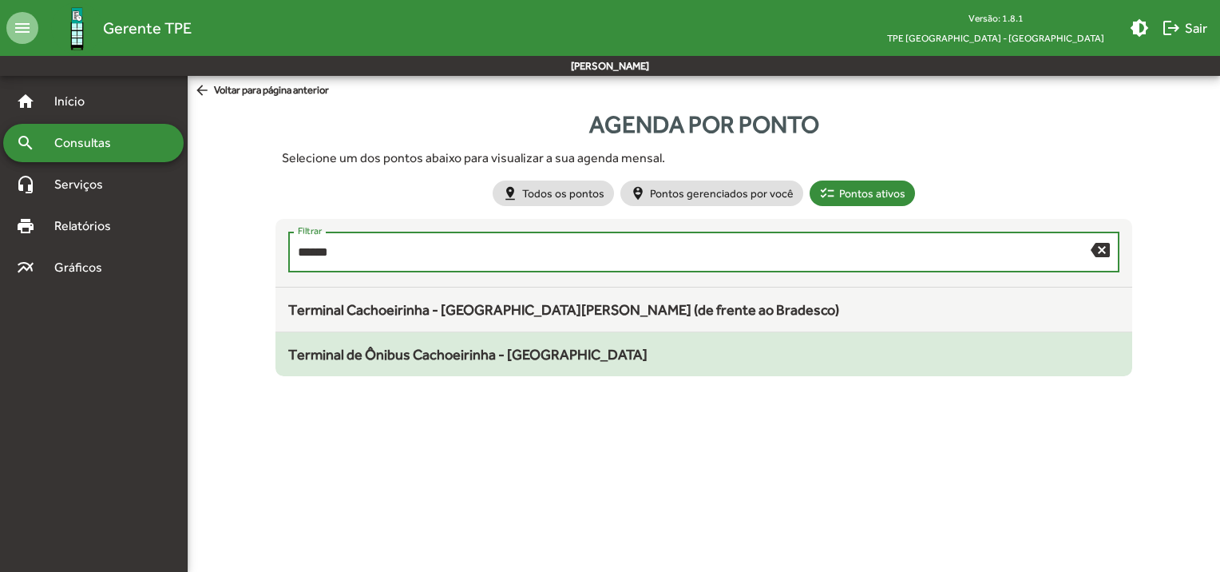
type input "******"
click at [436, 353] on span "Terminal de Ônibus Cachoeirinha - [GEOGRAPHIC_DATA]" at bounding box center [467, 354] width 359 height 17
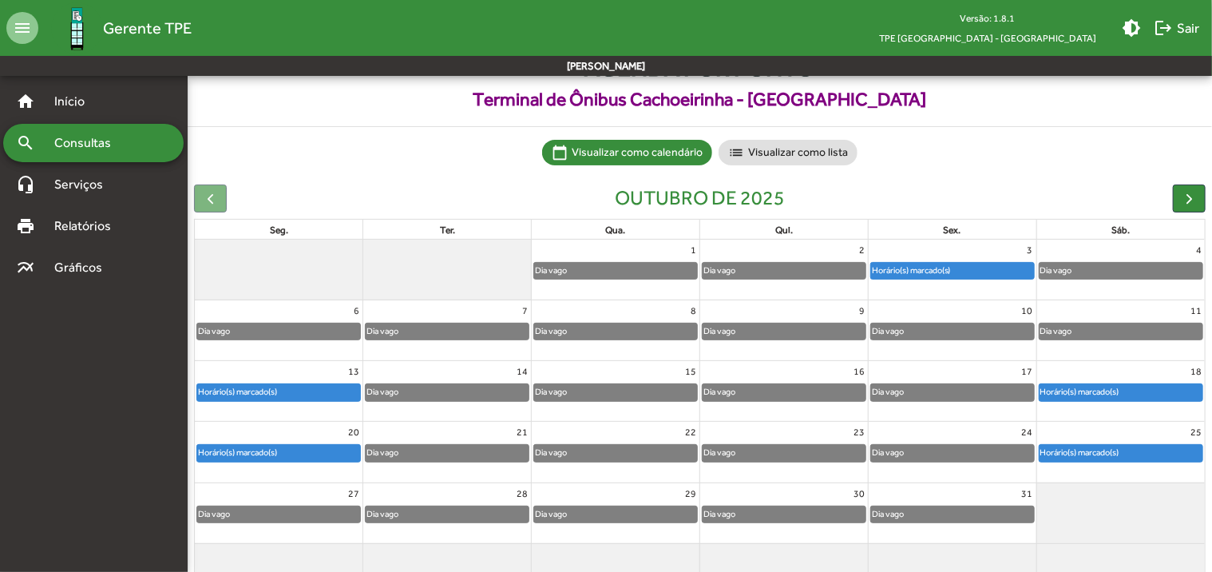
scroll to position [55, 0]
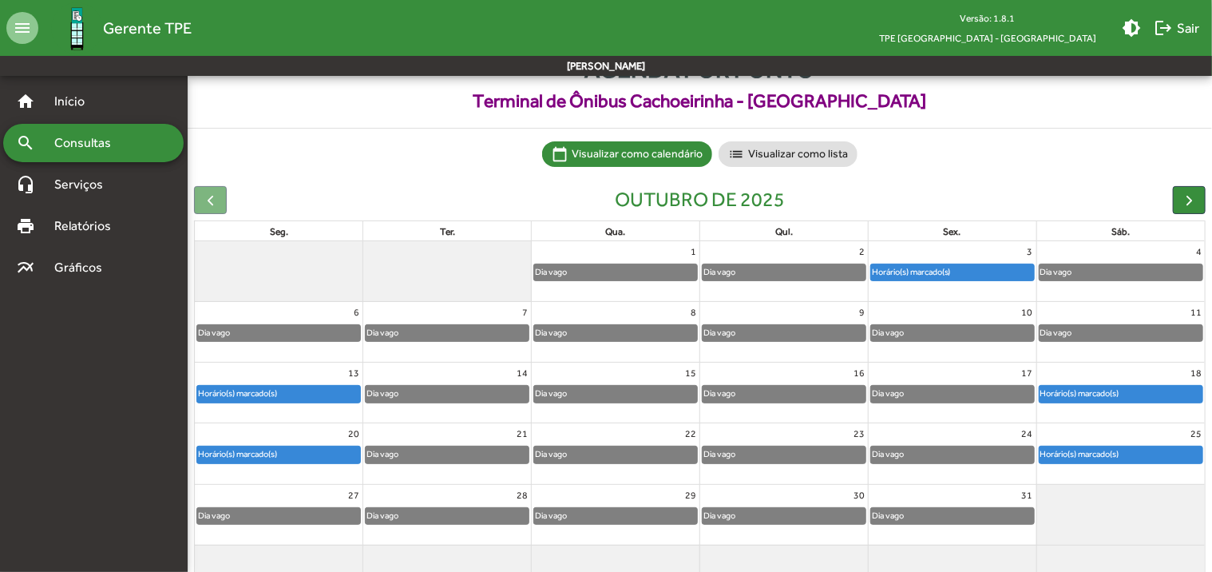
click at [77, 141] on span "Consultas" at bounding box center [88, 142] width 87 height 19
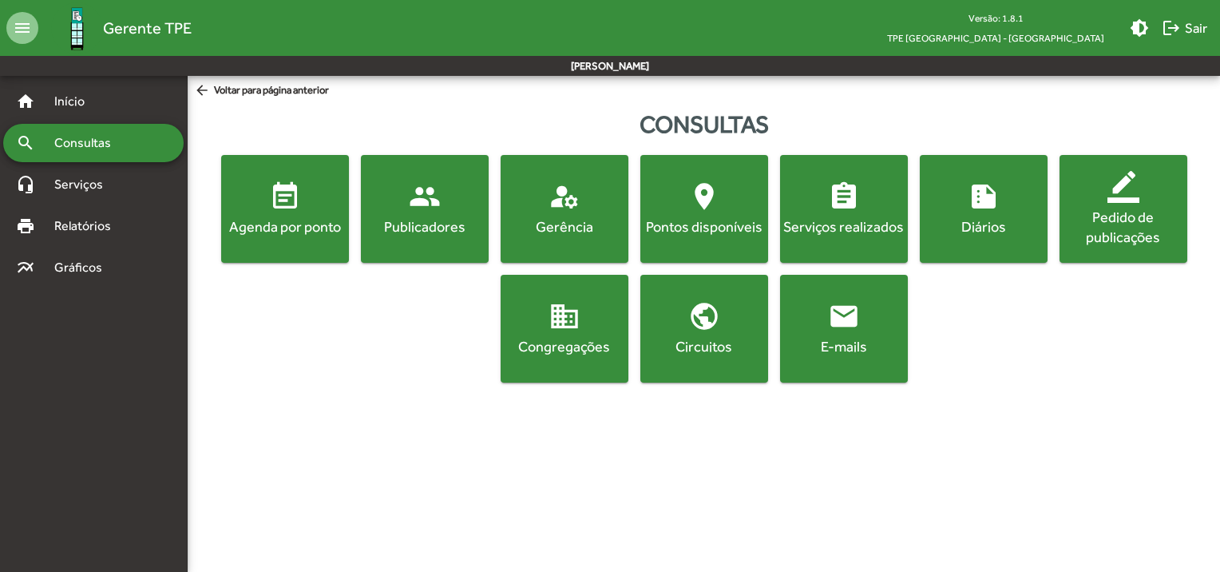
click at [285, 234] on div "Agenda por ponto" at bounding box center [284, 226] width 121 height 20
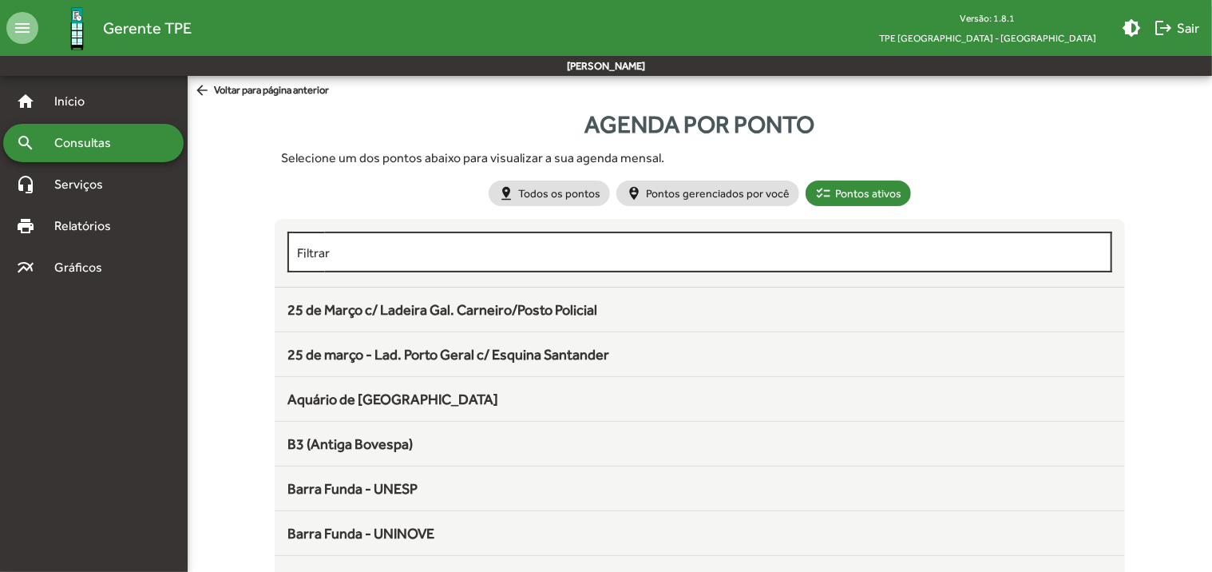
click at [549, 259] on input "Filtrar" at bounding box center [700, 252] width 806 height 14
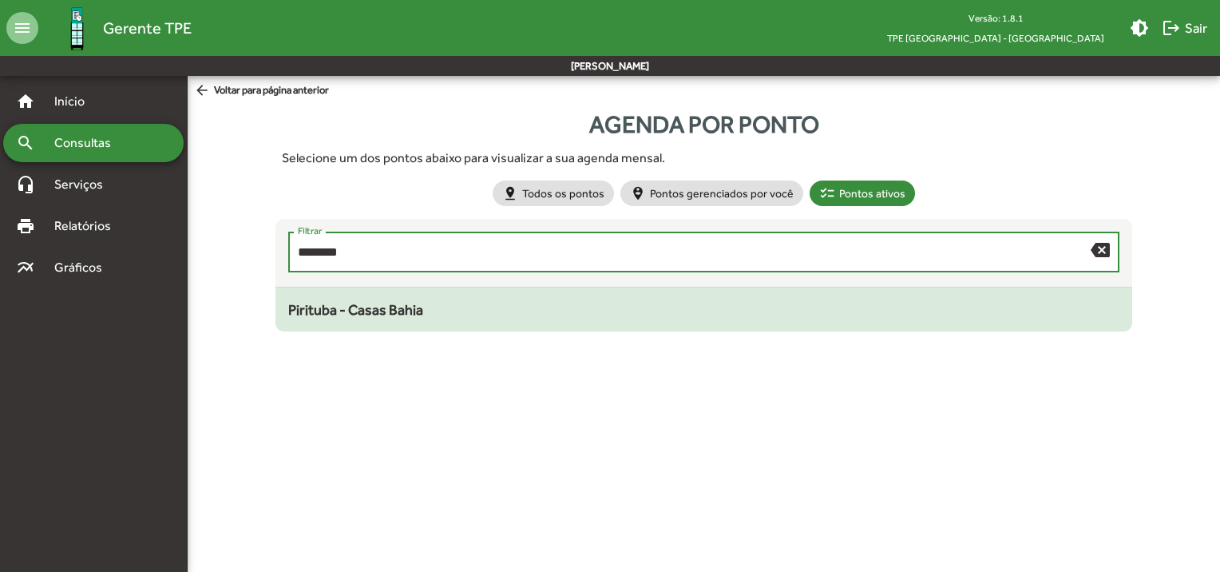
type input "********"
click at [418, 297] on mat-list-item "Pirituba - Casas Bahia" at bounding box center [704, 309] width 858 height 44
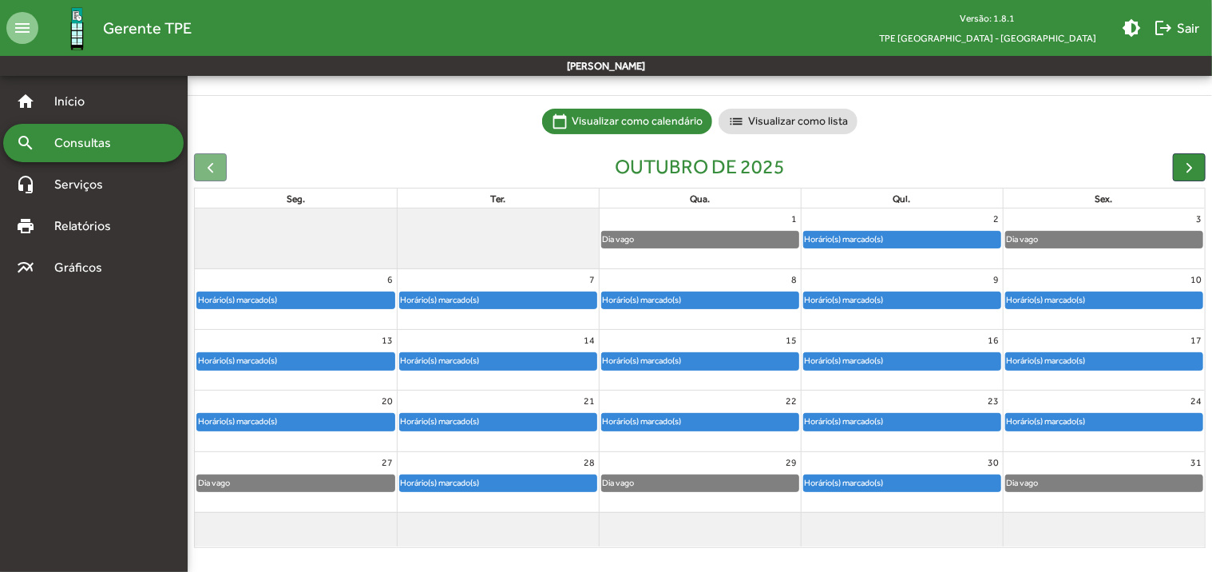
scroll to position [89, 0]
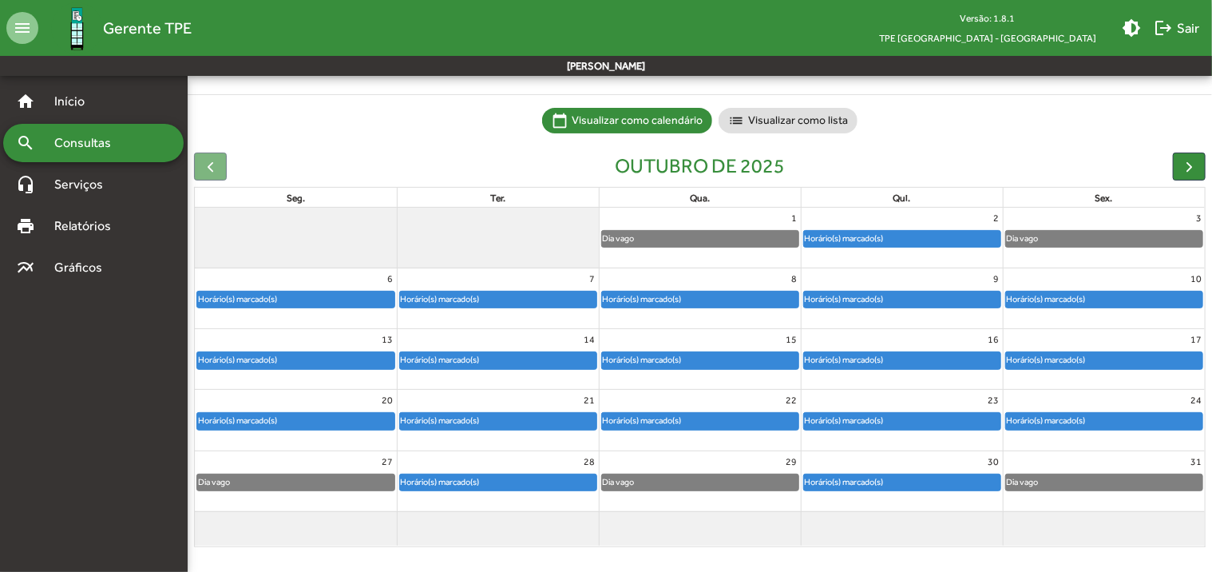
click at [117, 147] on span "Consultas" at bounding box center [88, 142] width 87 height 19
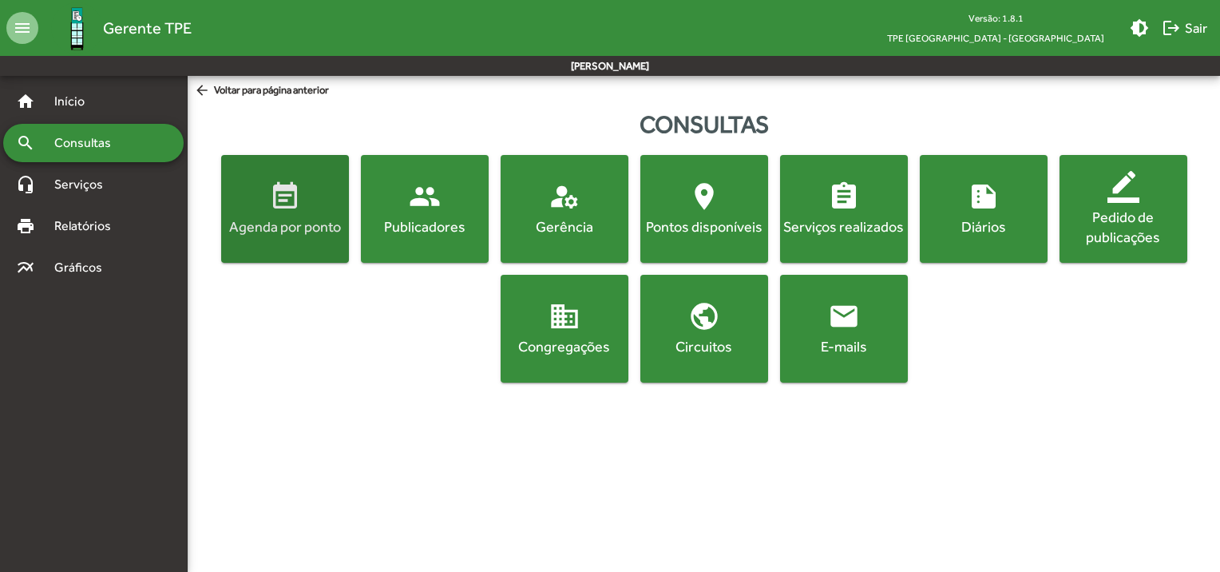
click at [288, 213] on span "event_note Agenda por ponto" at bounding box center [284, 208] width 121 height 56
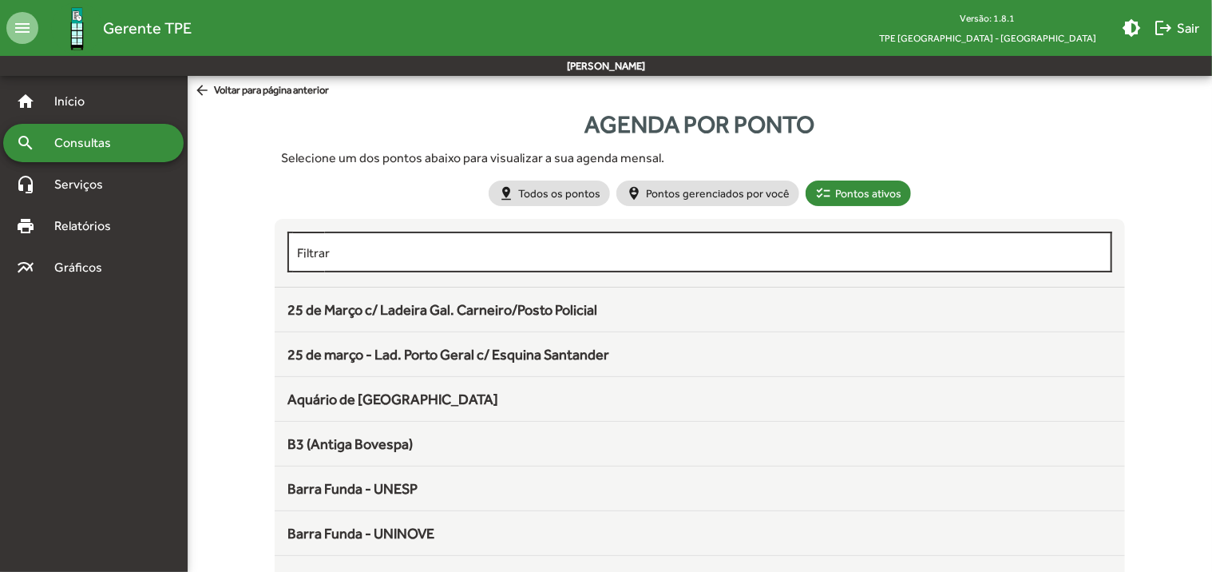
click at [393, 253] on input "Filtrar" at bounding box center [700, 252] width 806 height 14
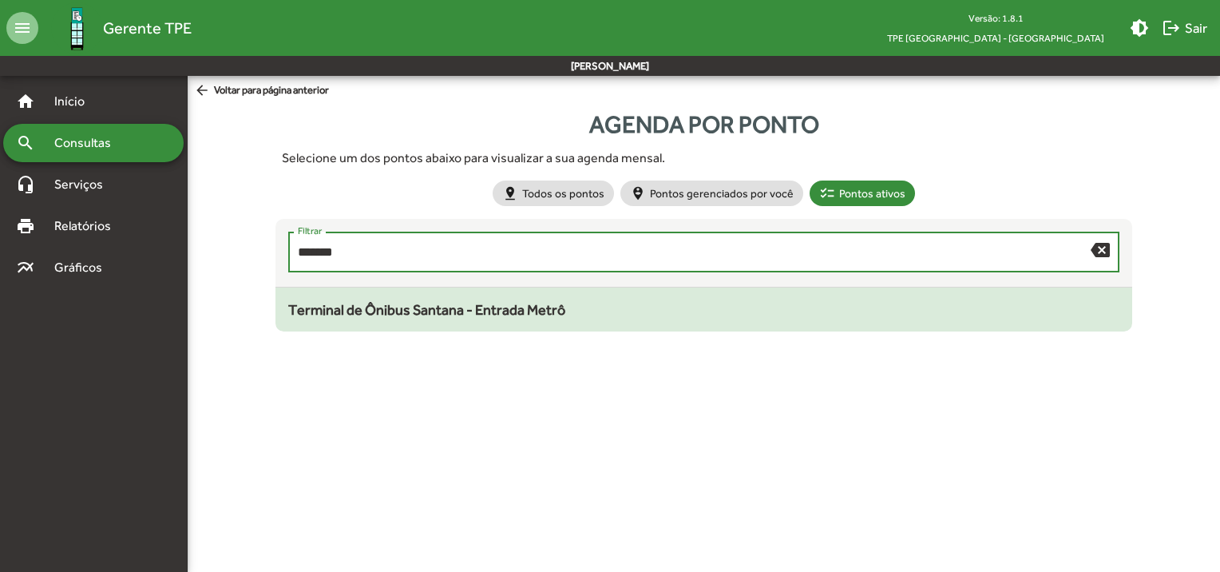
type input "*******"
click at [394, 299] on div "Terminal de Ônibus Santana - Entrada Metrô" at bounding box center [704, 310] width 832 height 22
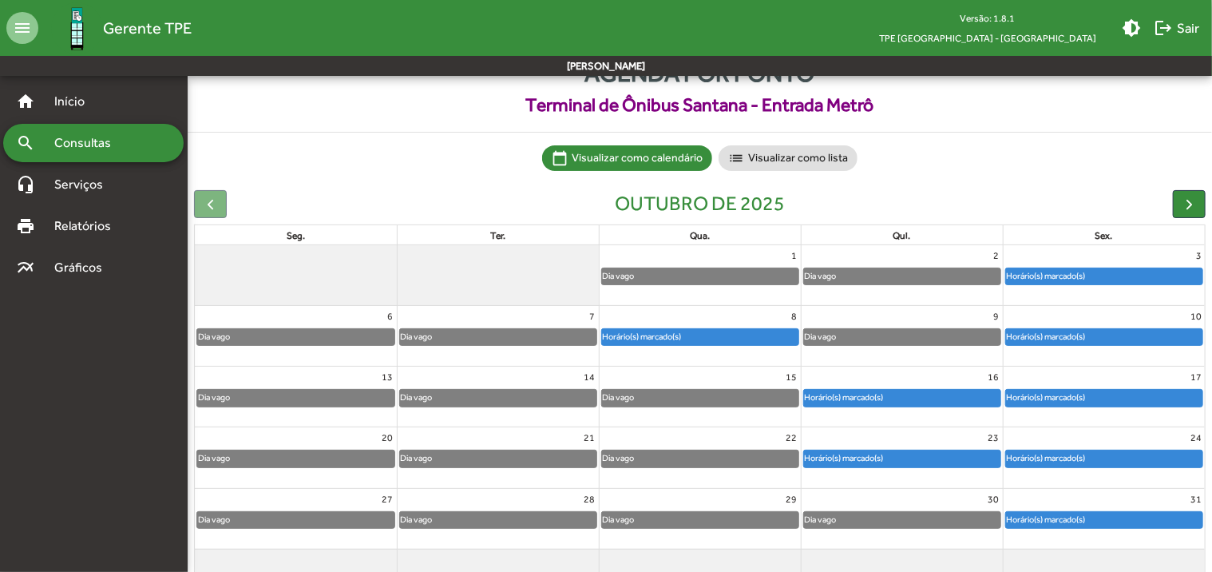
scroll to position [80, 0]
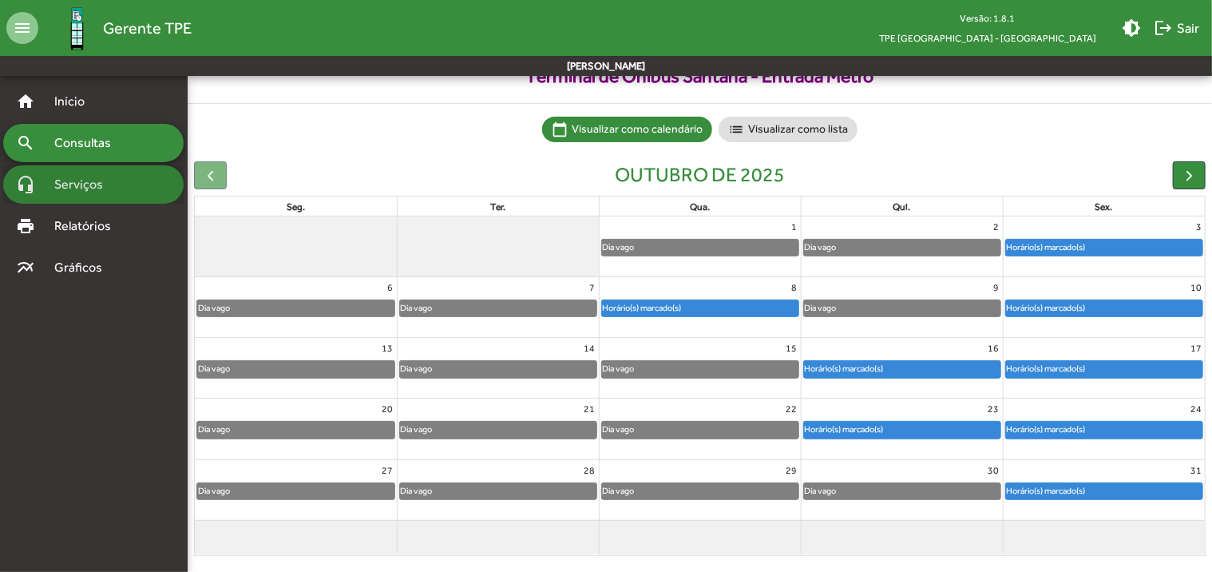
click at [81, 178] on span "Serviços" at bounding box center [85, 184] width 80 height 19
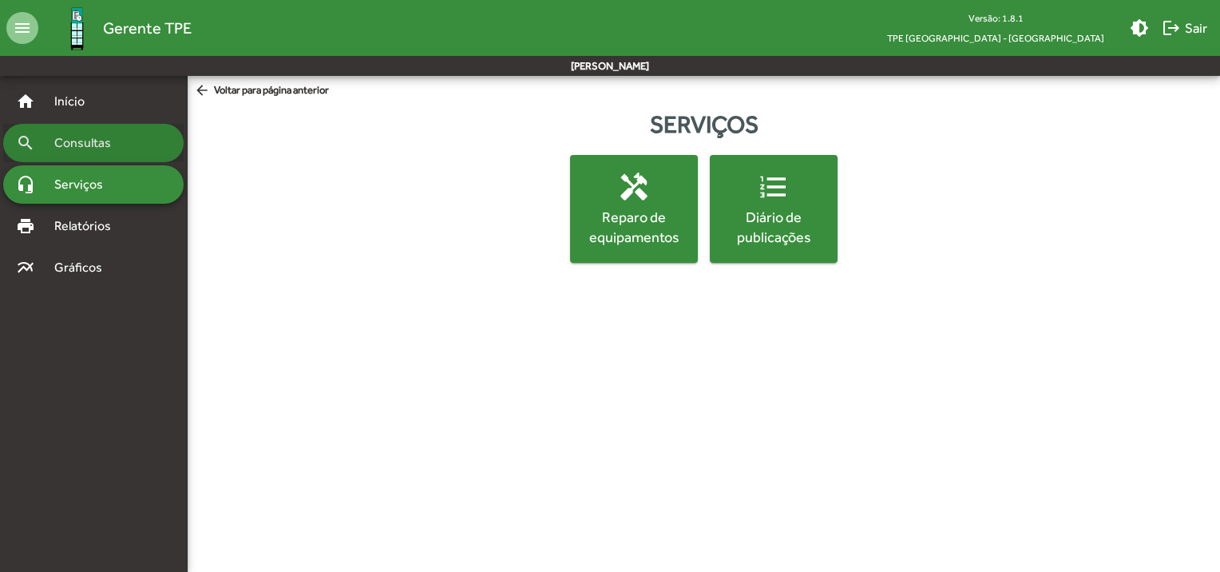
click at [90, 147] on span "Consultas" at bounding box center [88, 142] width 87 height 19
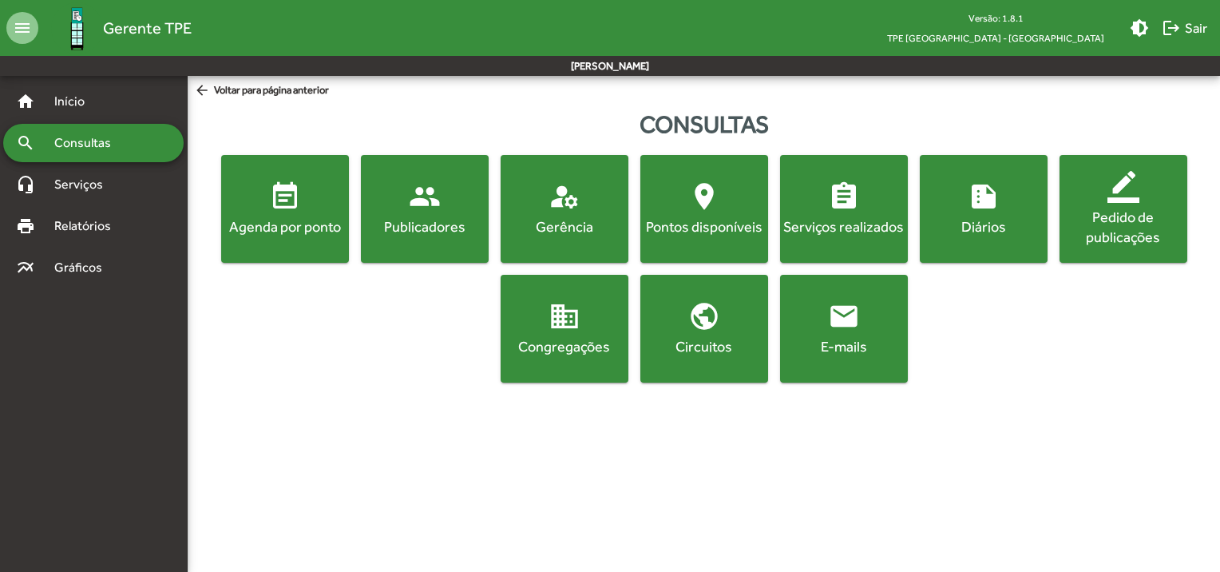
click at [388, 222] on div "Publicadores" at bounding box center [424, 226] width 121 height 20
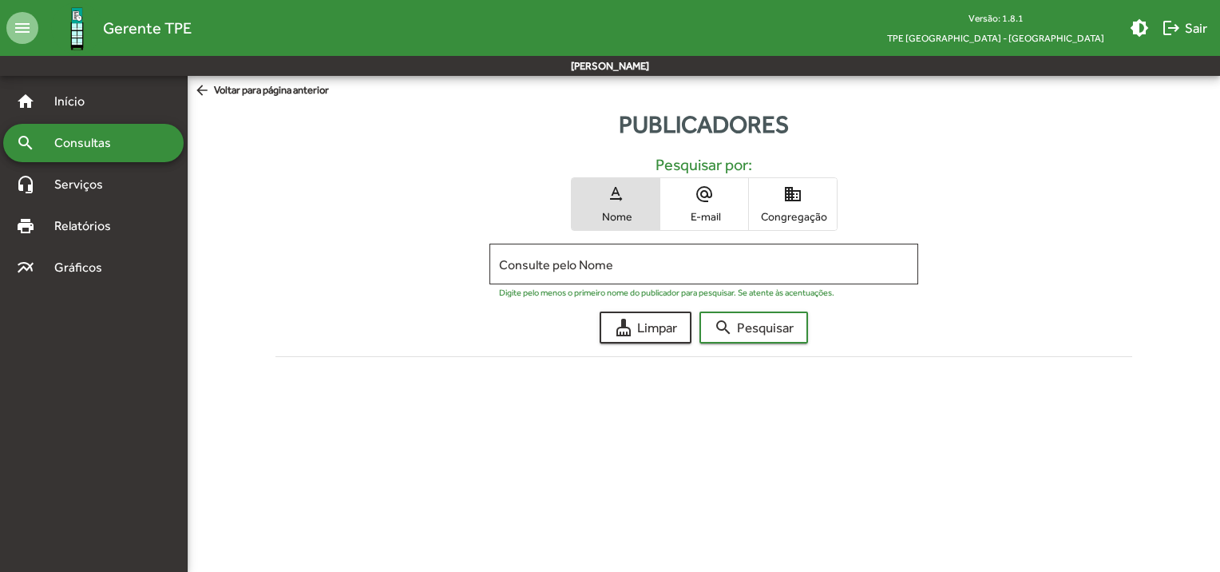
click at [794, 199] on mat-icon "domain" at bounding box center [792, 193] width 19 height 19
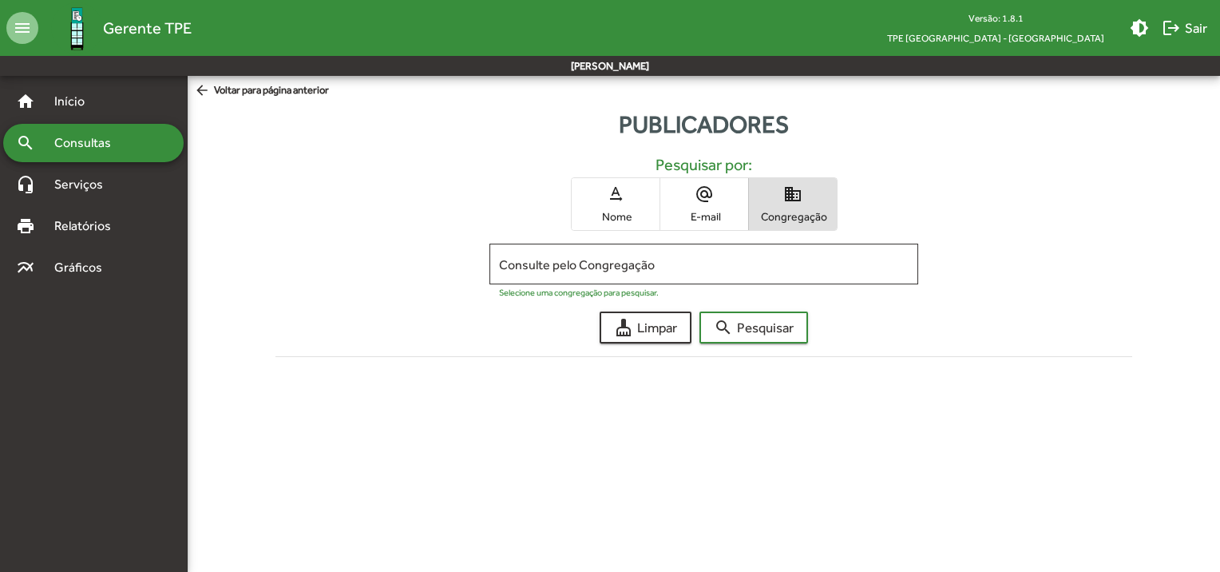
click at [723, 265] on input "Consulte pelo Congregação" at bounding box center [704, 264] width 410 height 14
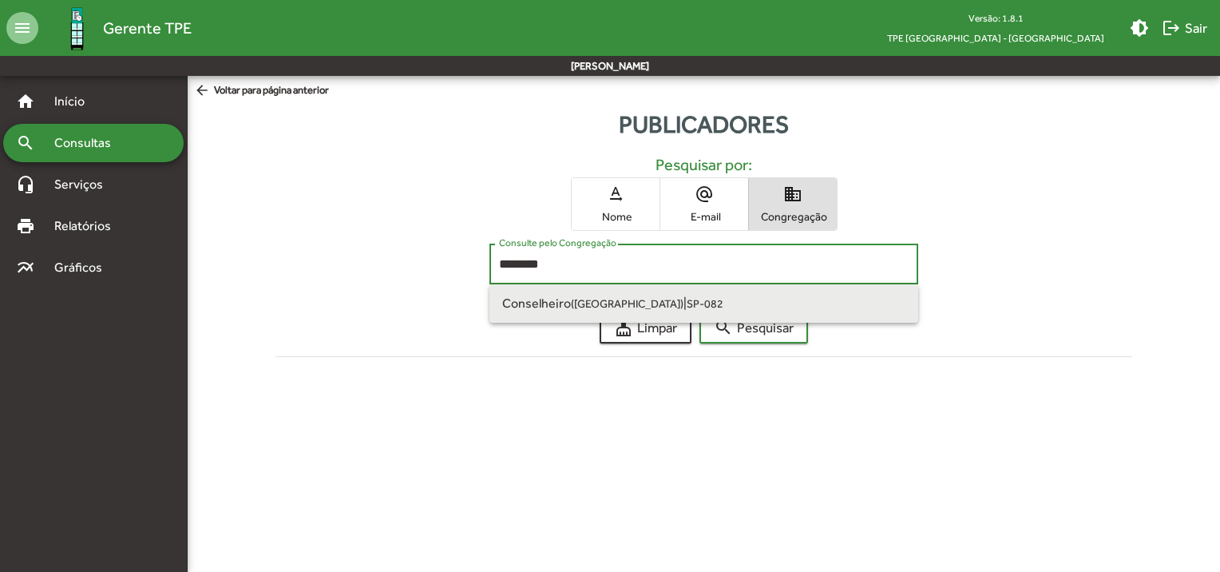
click at [711, 303] on span "Conselheiro ([GEOGRAPHIC_DATA]) | SP-082" at bounding box center [703, 303] width 403 height 38
type input "**********"
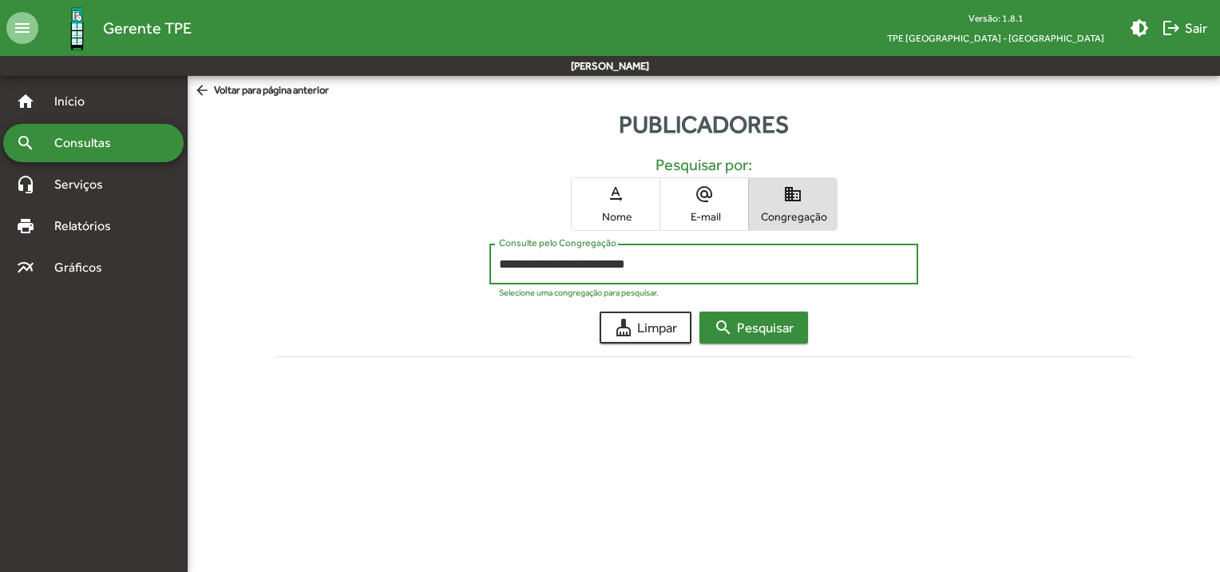
click at [738, 326] on span "search Pesquisar" at bounding box center [754, 327] width 80 height 29
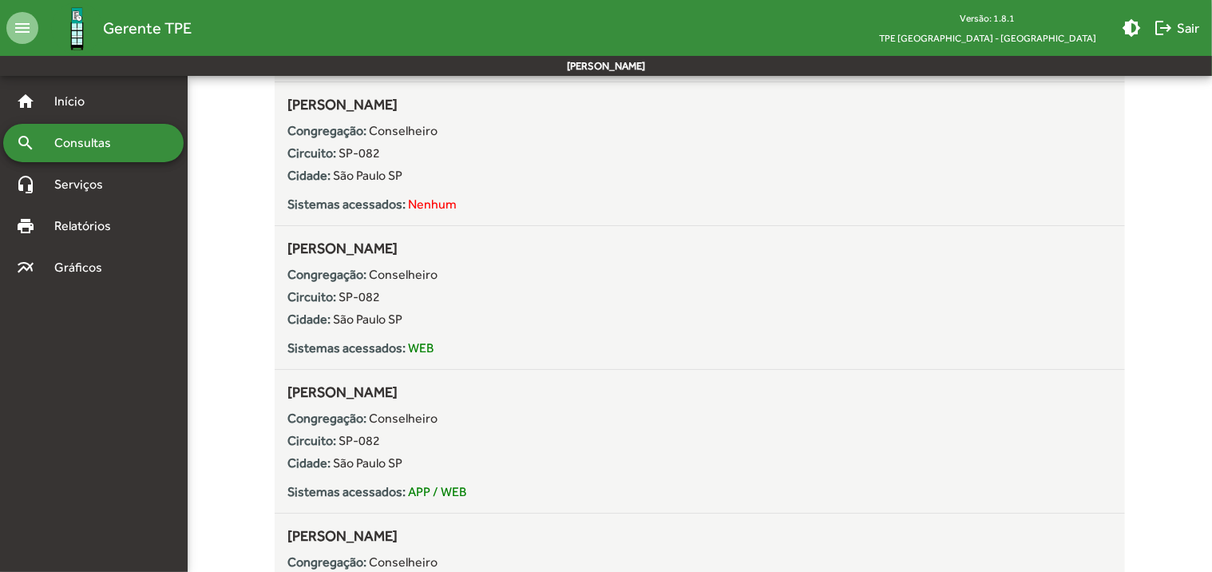
scroll to position [2954, 0]
